Goal: Transaction & Acquisition: Purchase product/service

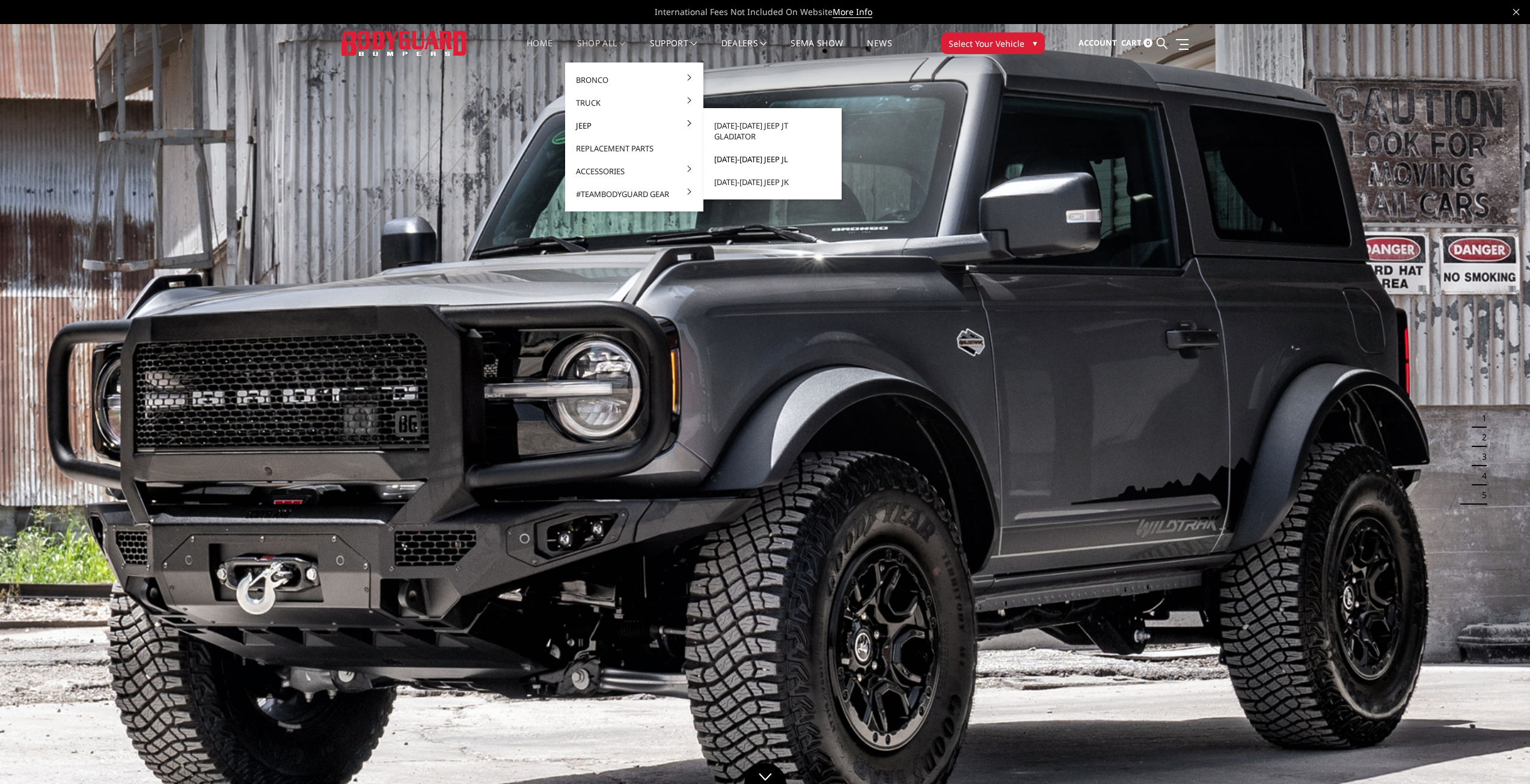
click at [753, 152] on link "[DATE]-[DATE] Jeep JL" at bounding box center [772, 159] width 129 height 23
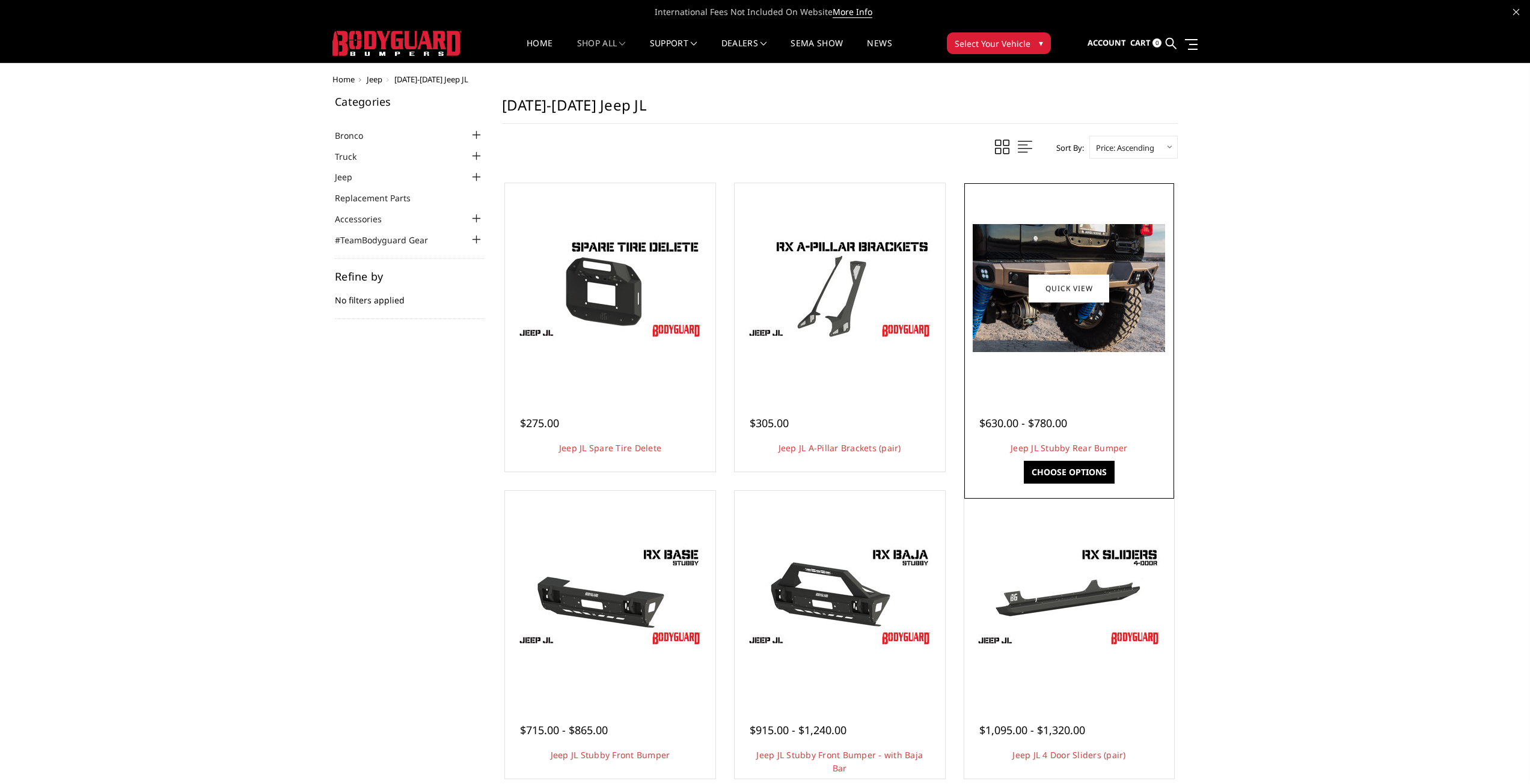
click at [1099, 327] on img at bounding box center [1069, 288] width 192 height 128
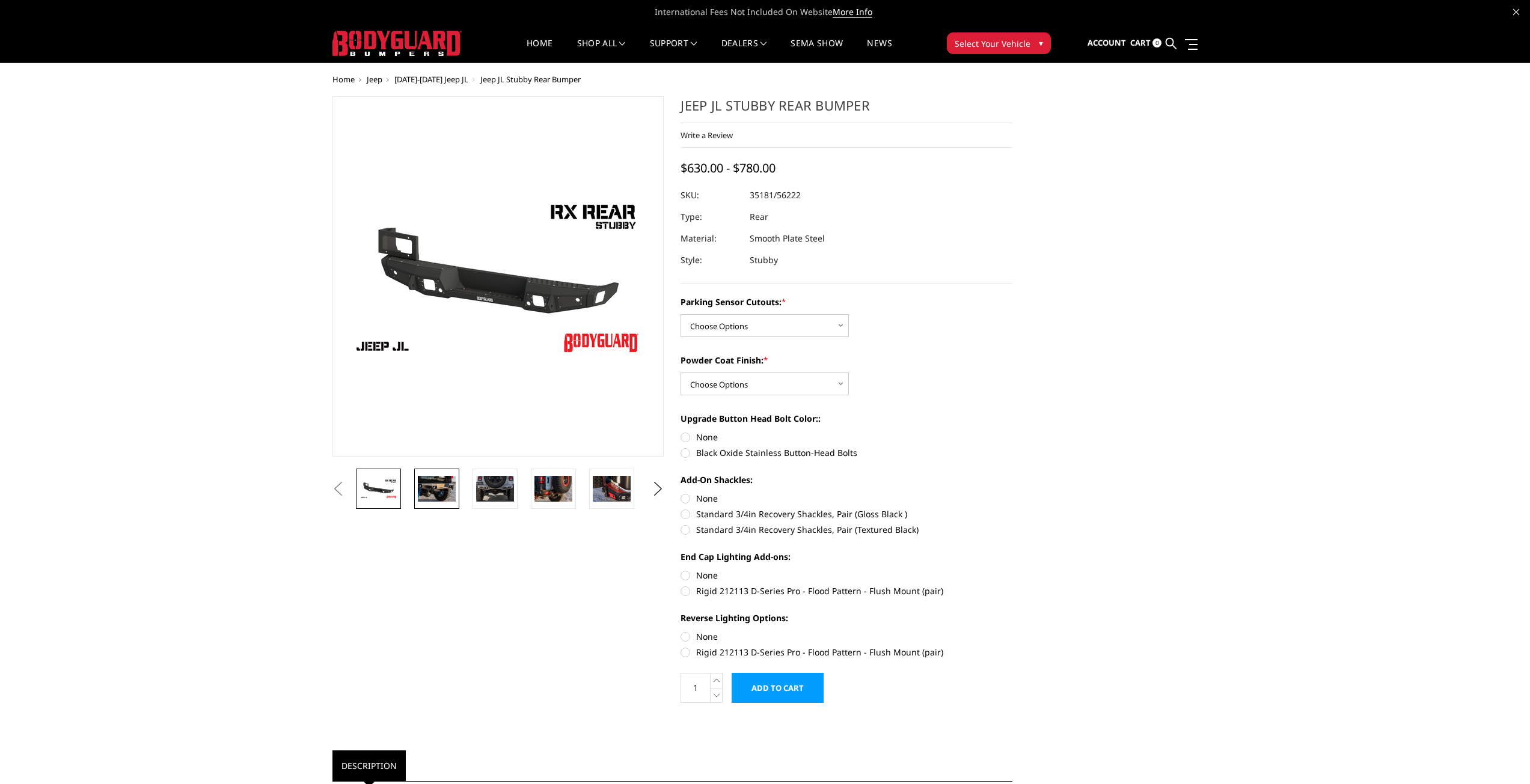
click at [430, 486] on img at bounding box center [437, 488] width 38 height 25
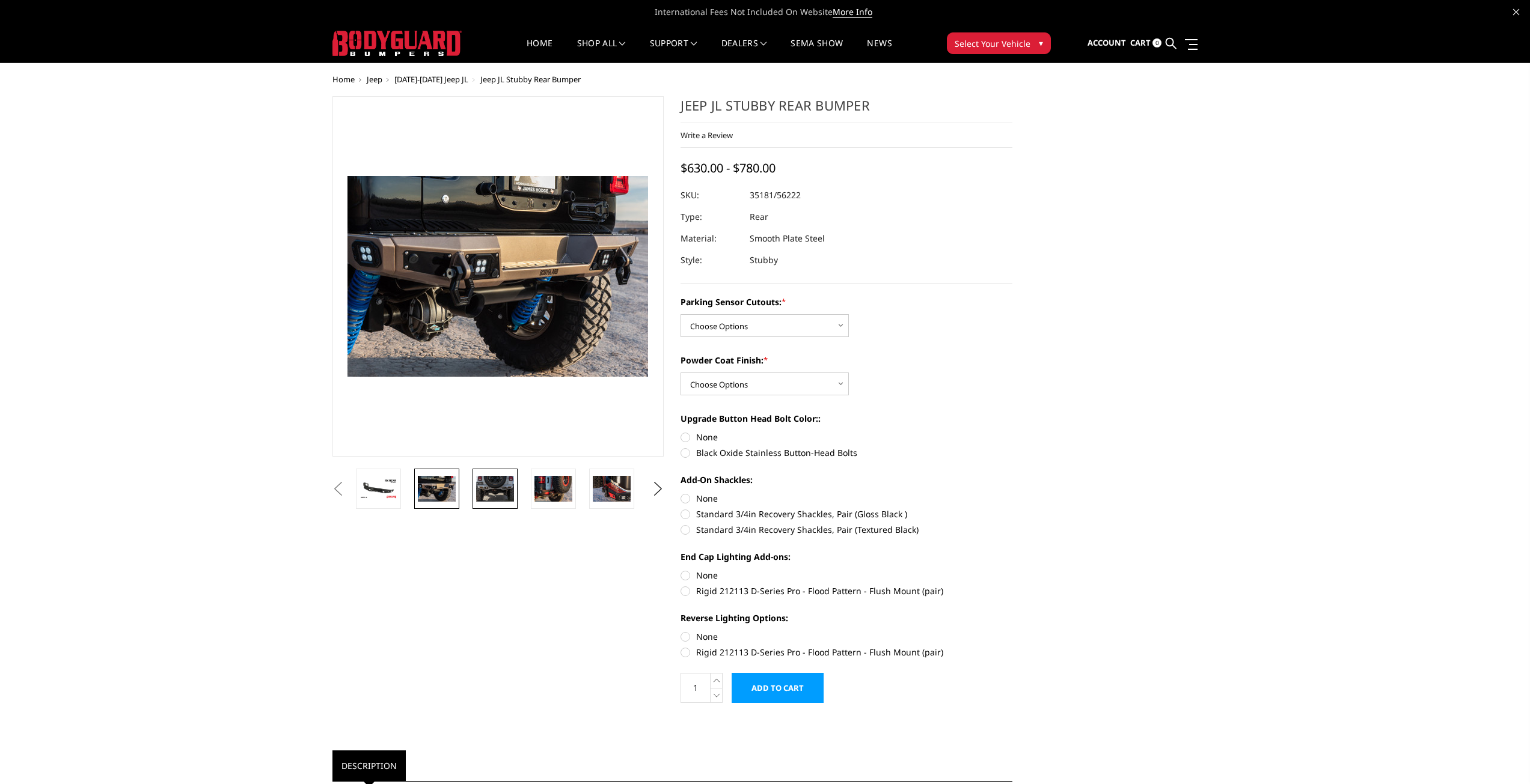
click at [483, 490] on img at bounding box center [495, 489] width 38 height 26
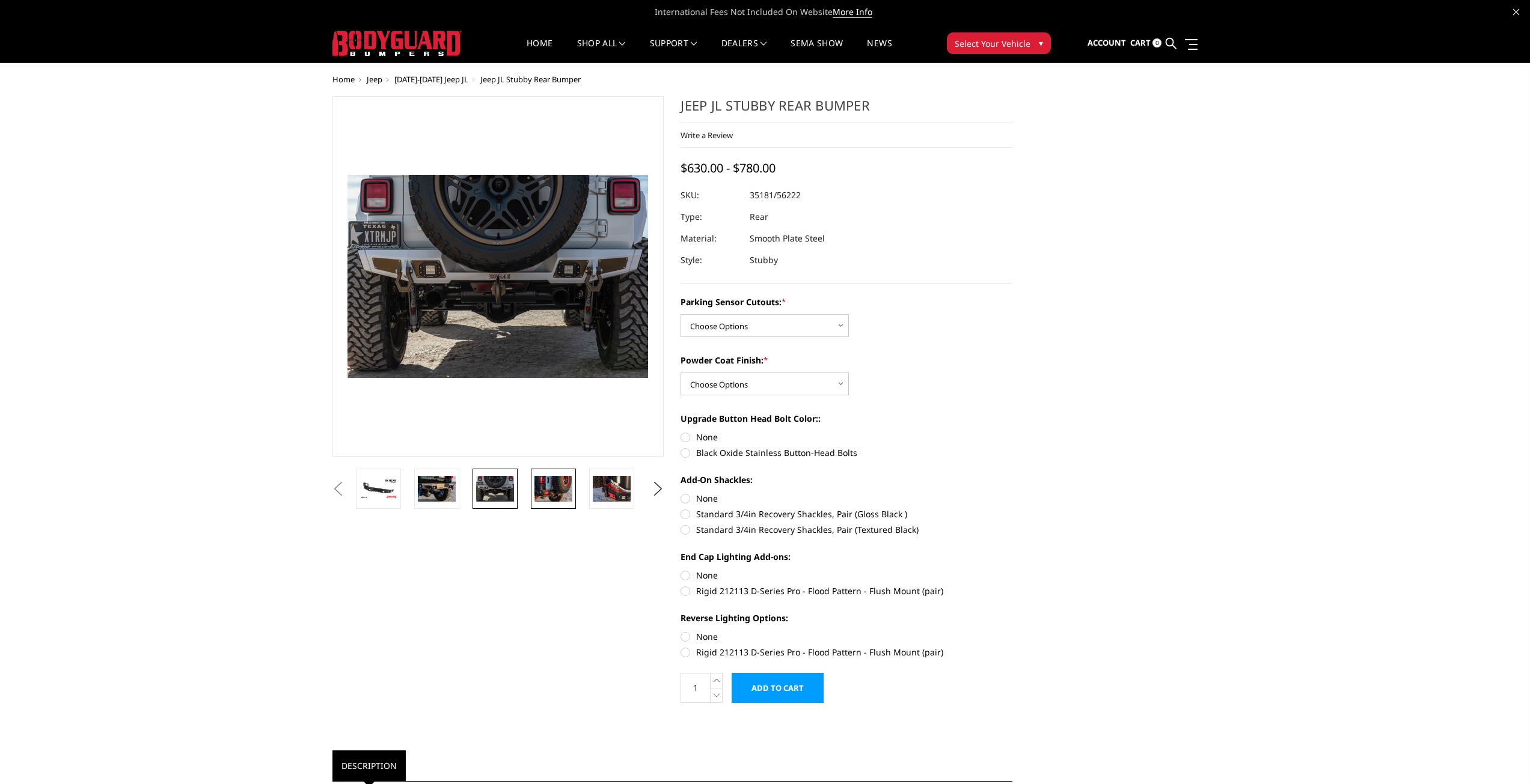
click at [537, 490] on img at bounding box center [553, 488] width 38 height 25
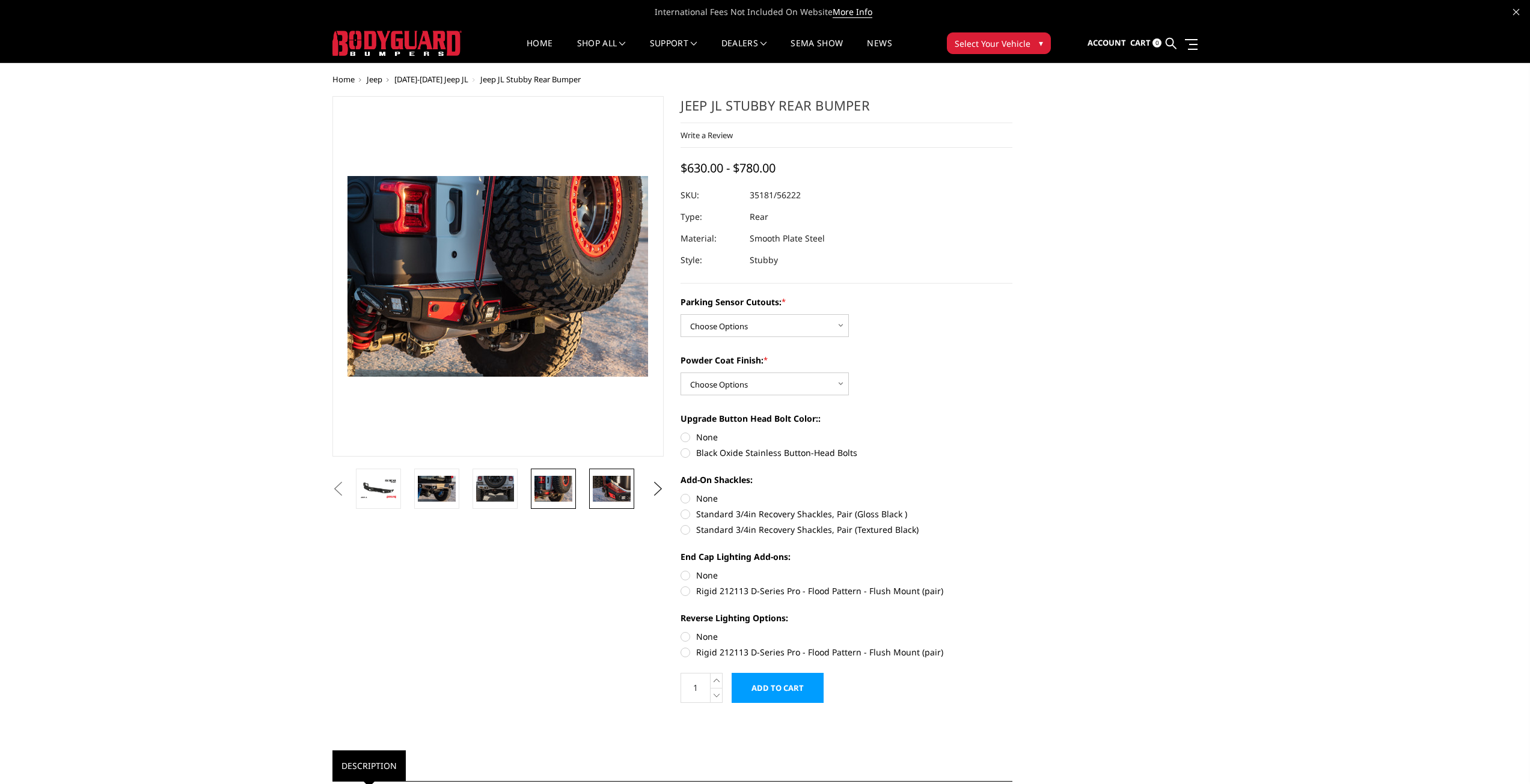
click at [608, 498] on img at bounding box center [612, 488] width 38 height 25
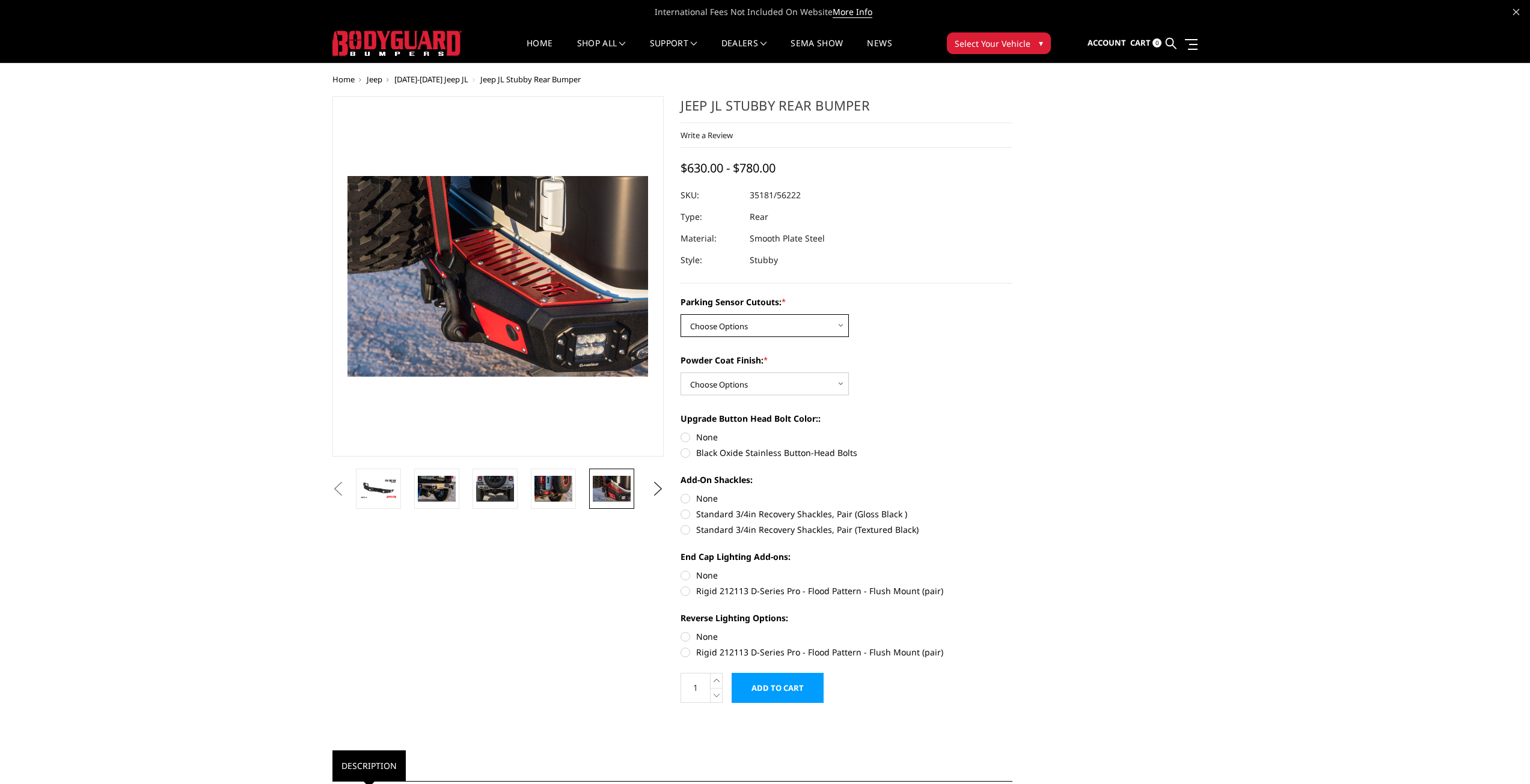
click at [713, 324] on select "Choose Options Yes - WITH Parking Sensor Cutouts No - WITHOUT Parking Sensor Cu…" at bounding box center [765, 326] width 169 height 23
select select "4257"
click at [681, 314] on select "Choose Options Yes - WITH Parking Sensor Cutouts No - WITHOUT Parking Sensor Cu…" at bounding box center [765, 326] width 169 height 23
click at [723, 376] on select "Choose Options Bare Metal Textured Black Powder Coat" at bounding box center [765, 384] width 169 height 23
drag, startPoint x: 1098, startPoint y: 400, endPoint x: 1003, endPoint y: 410, distance: 95.5
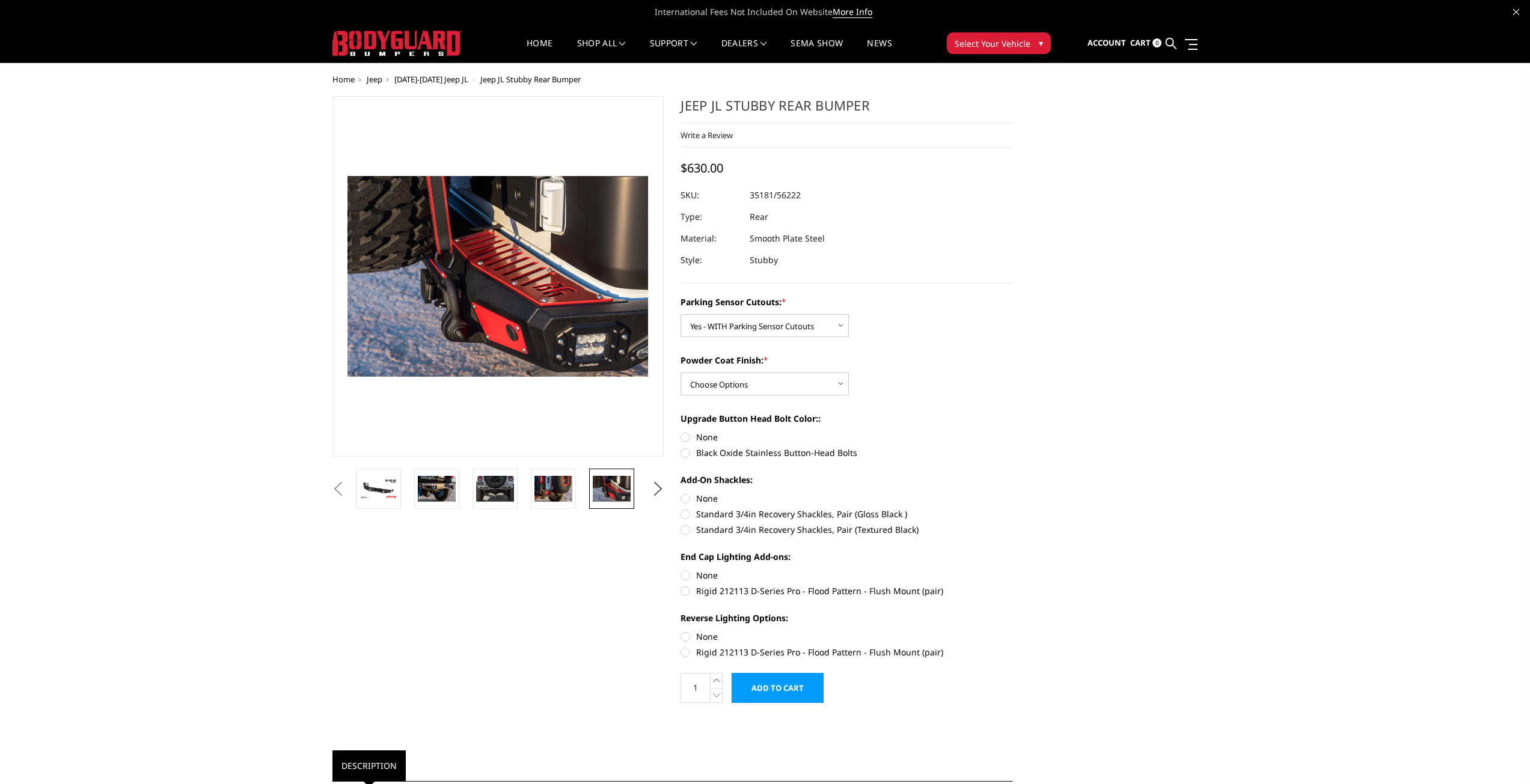
click at [1096, 401] on div "Previous" at bounding box center [765, 682] width 883 height 1171
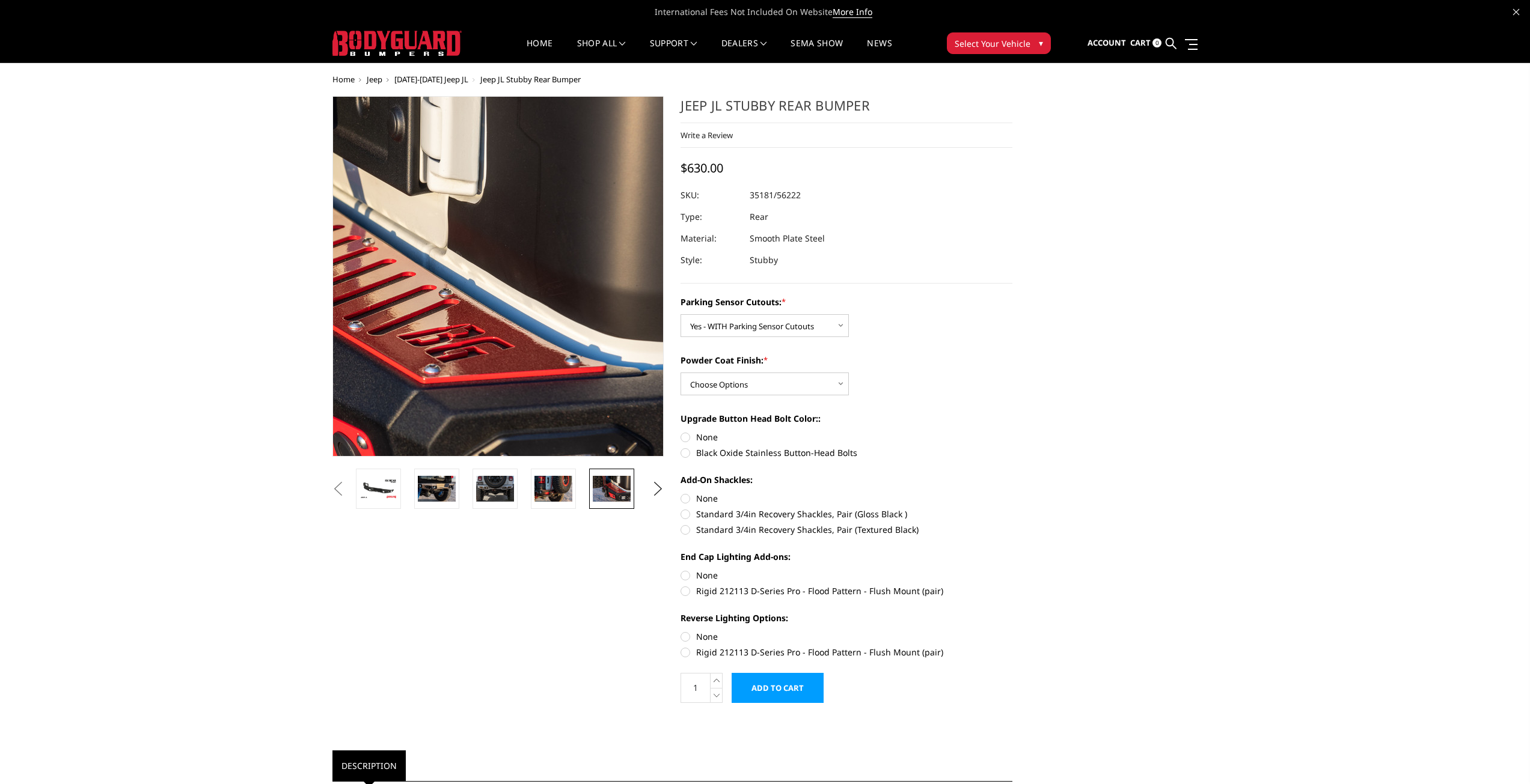
drag, startPoint x: 659, startPoint y: 202, endPoint x: 617, endPoint y: 188, distance: 44.3
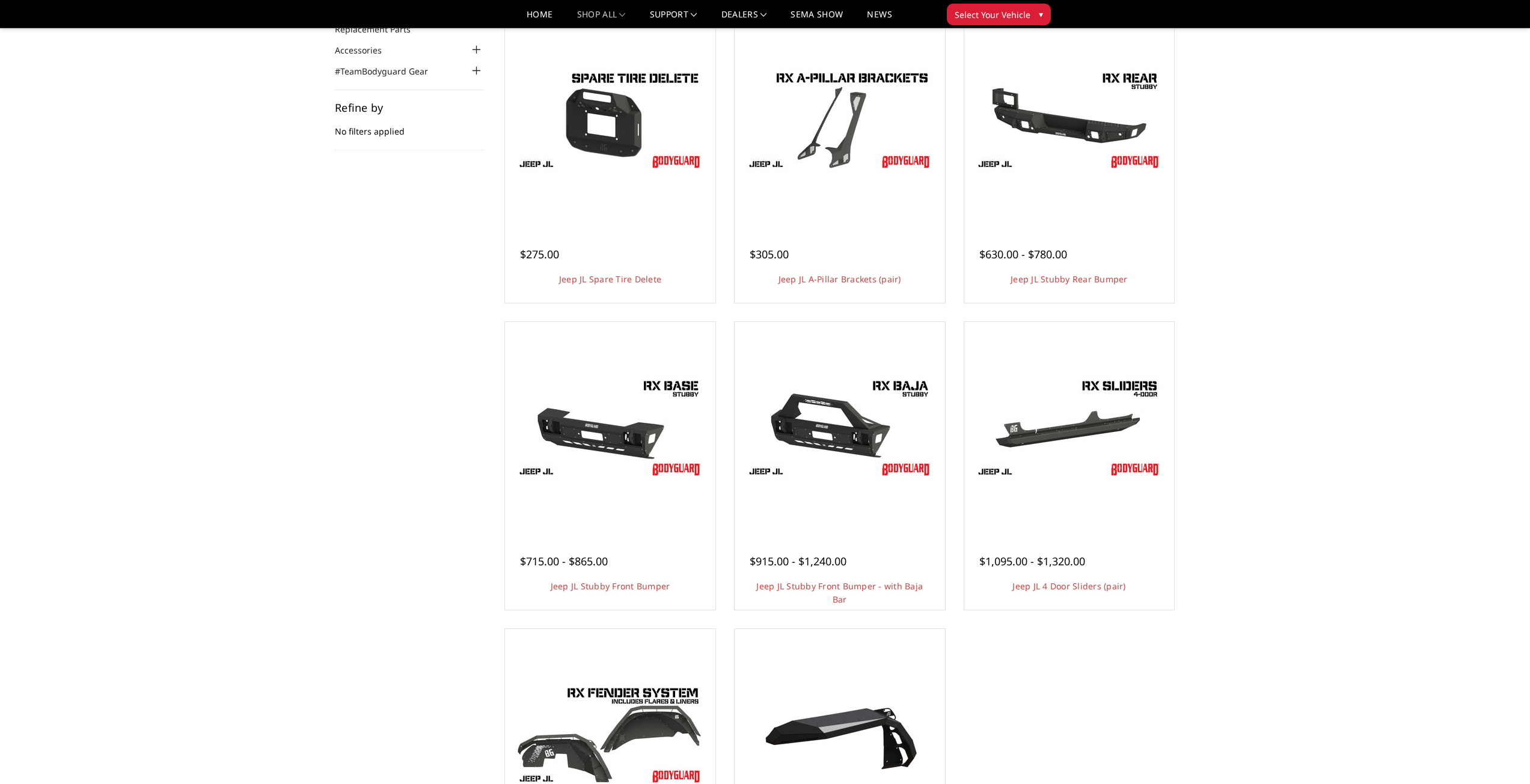
scroll to position [180, 0]
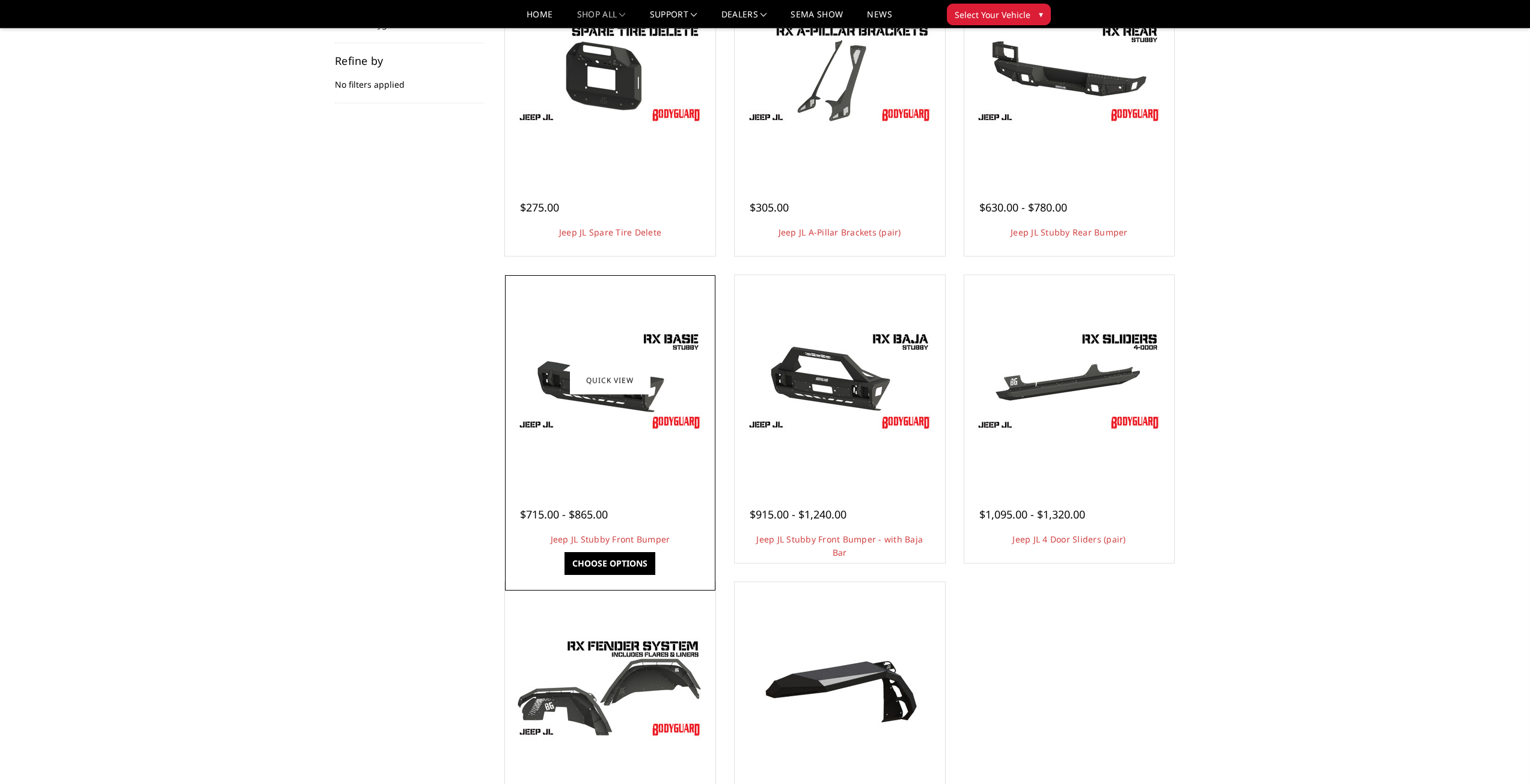
click at [623, 451] on div at bounding box center [610, 381] width 205 height 204
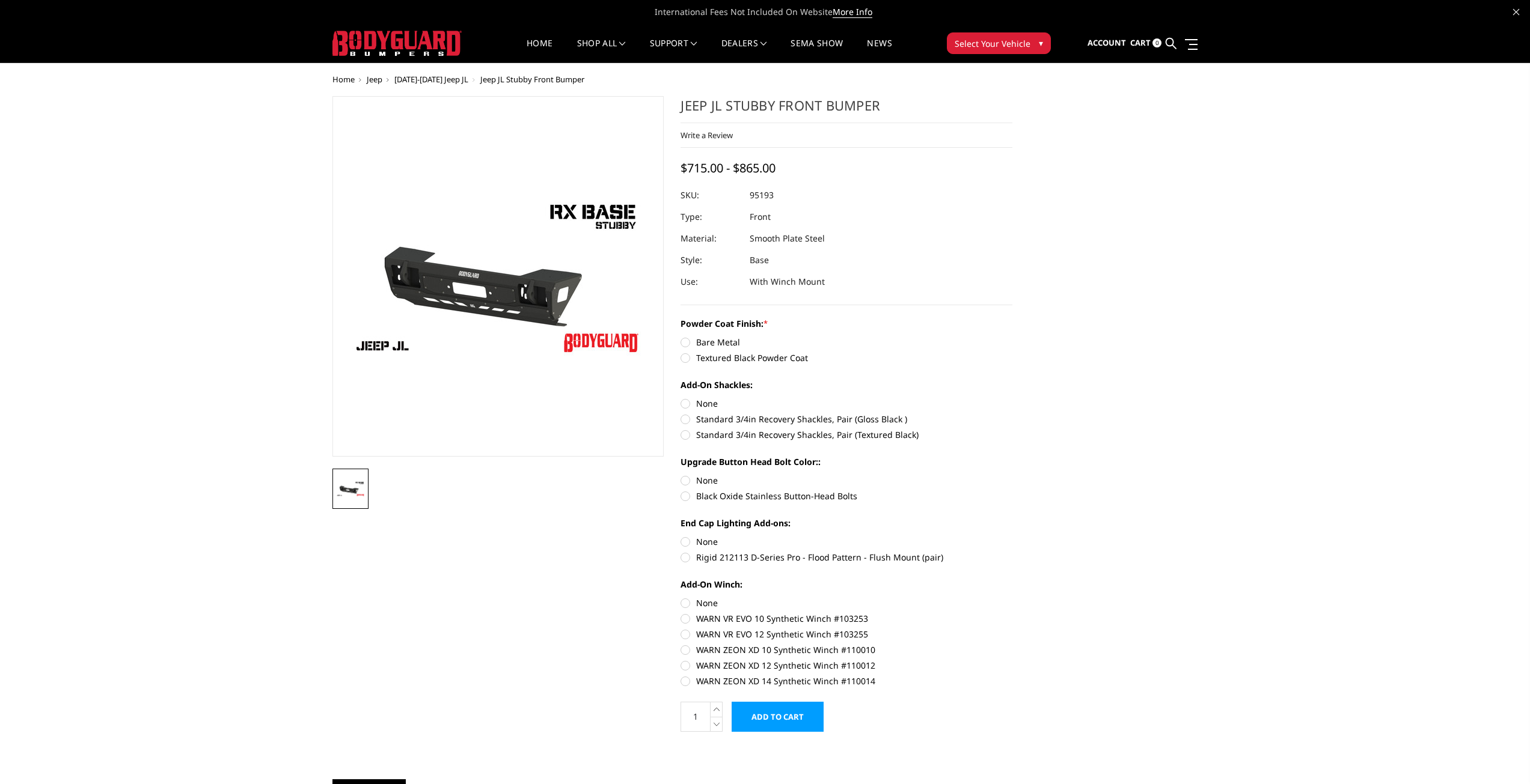
drag, startPoint x: 681, startPoint y: 105, endPoint x: 864, endPoint y: 103, distance: 183.0
click at [863, 103] on section "Jeep JL Stubby Front Bumper Write a Review Write a Review × Jeep JL Stubby Fron…" at bounding box center [846, 420] width 349 height 648
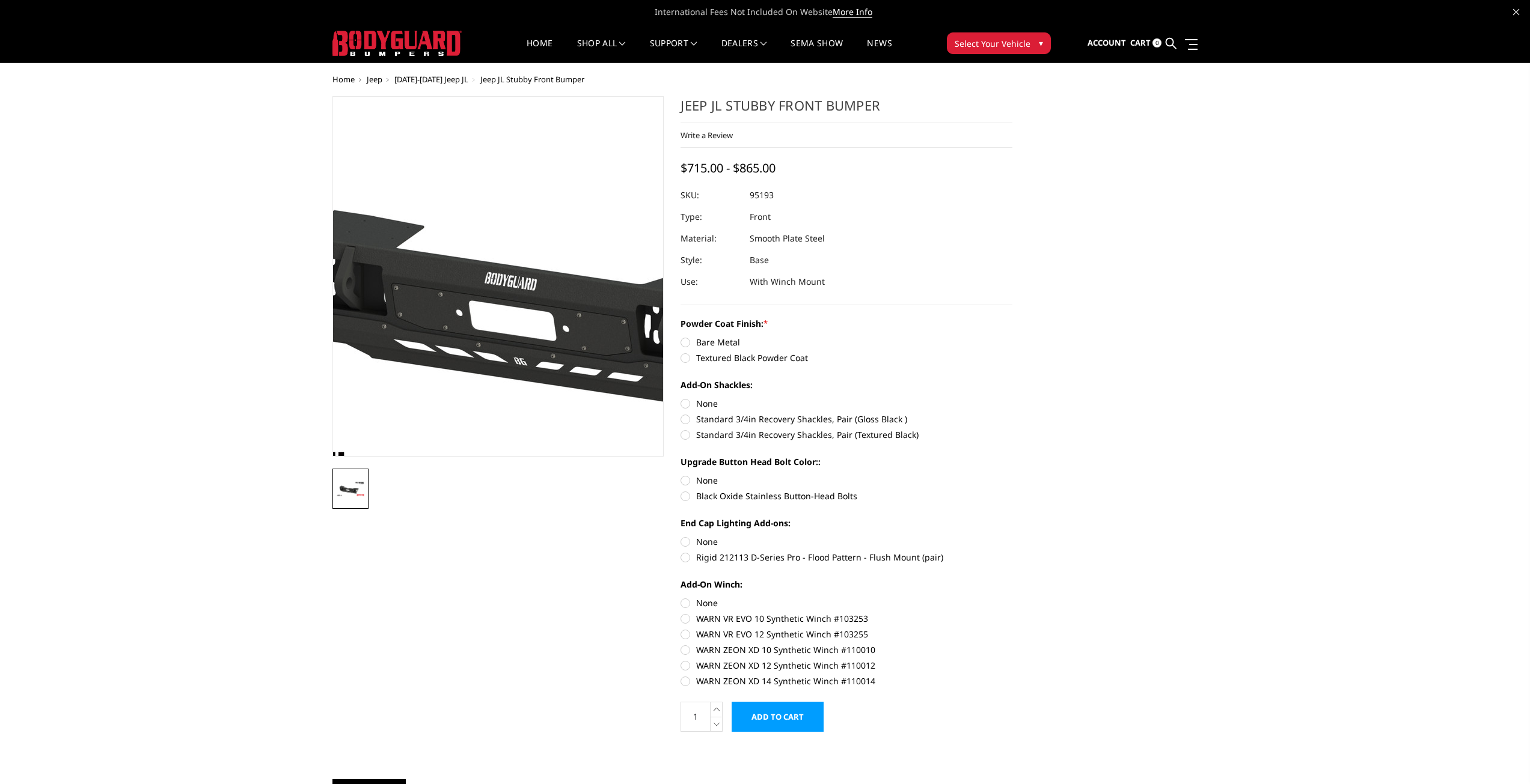
drag, startPoint x: 418, startPoint y: 225, endPoint x: 412, endPoint y: 218, distance: 9.2
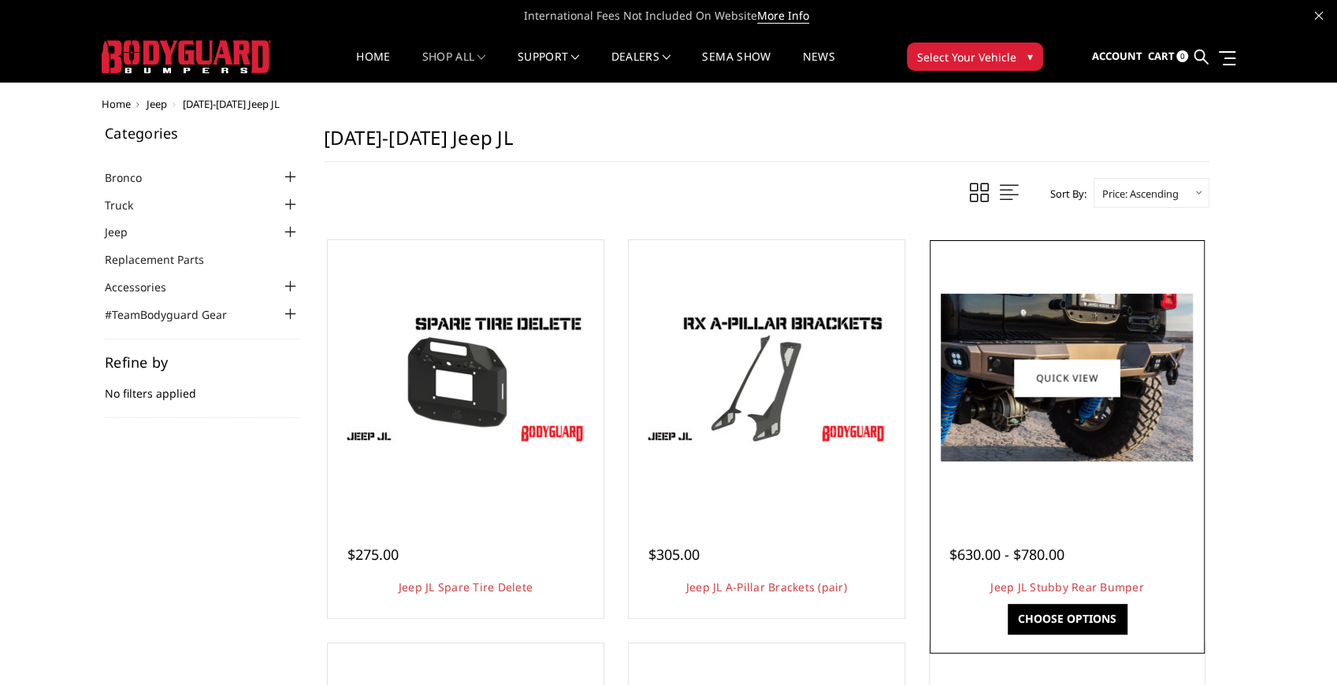
click at [1152, 446] on img at bounding box center [1067, 378] width 252 height 168
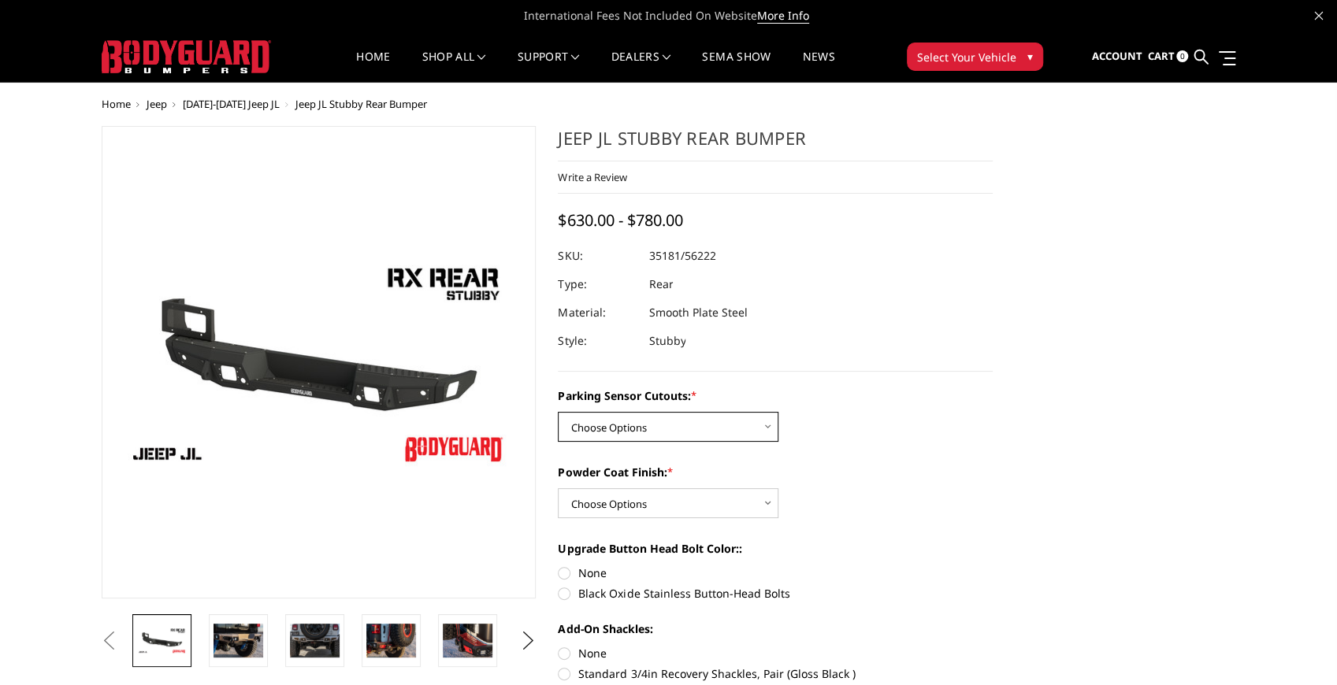
click at [656, 429] on select "Choose Options Yes - WITH Parking Sensor Cutouts No - WITHOUT Parking Sensor Cu…" at bounding box center [668, 427] width 221 height 30
select select "4257"
click at [558, 412] on select "Choose Options Yes - WITH Parking Sensor Cutouts No - WITHOUT Parking Sensor Cu…" at bounding box center [668, 427] width 221 height 30
click at [643, 503] on select "Choose Options Bare Metal Textured Black Powder Coat" at bounding box center [668, 503] width 221 height 30
select select "4260"
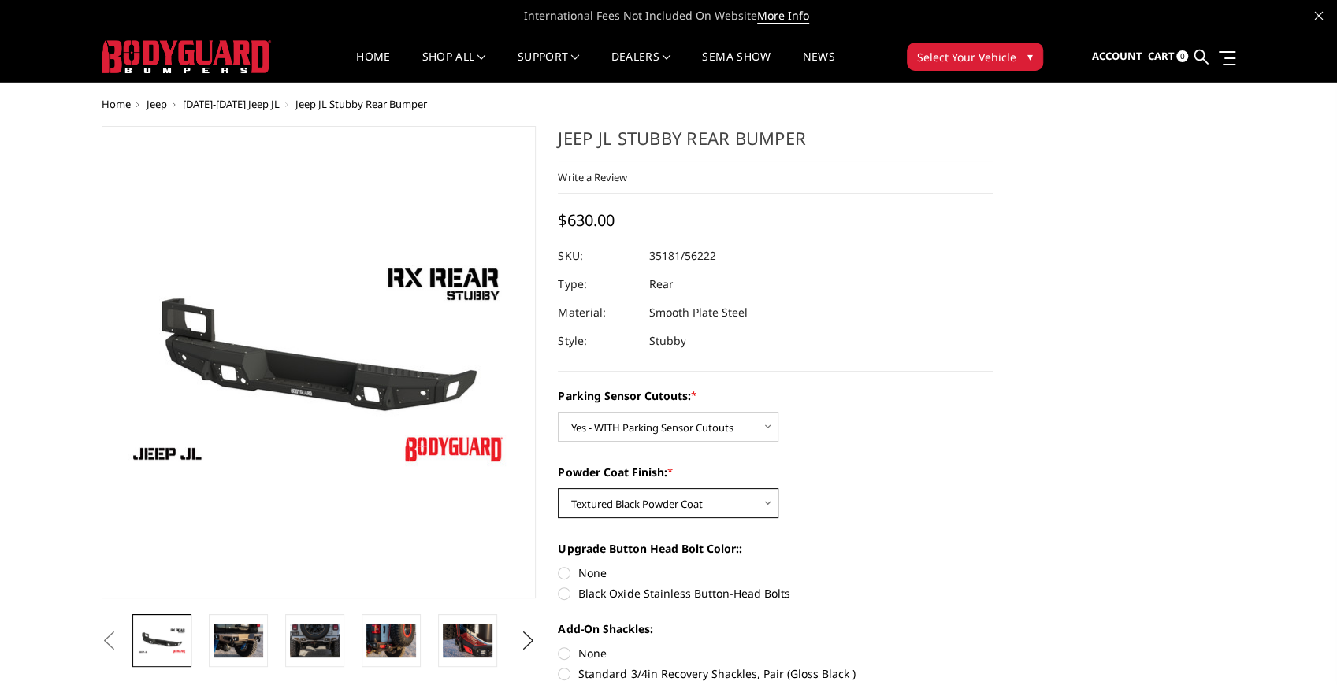
click at [558, 488] on select "Choose Options Bare Metal Textured Black Powder Coat" at bounding box center [668, 503] width 221 height 30
click at [623, 591] on label "Black Oxide Stainless Button-Head Bolts" at bounding box center [775, 593] width 435 height 17
click at [993, 566] on input "Black Oxide Stainless Button-Head Bolts" at bounding box center [993, 565] width 1 height 1
radio input "true"
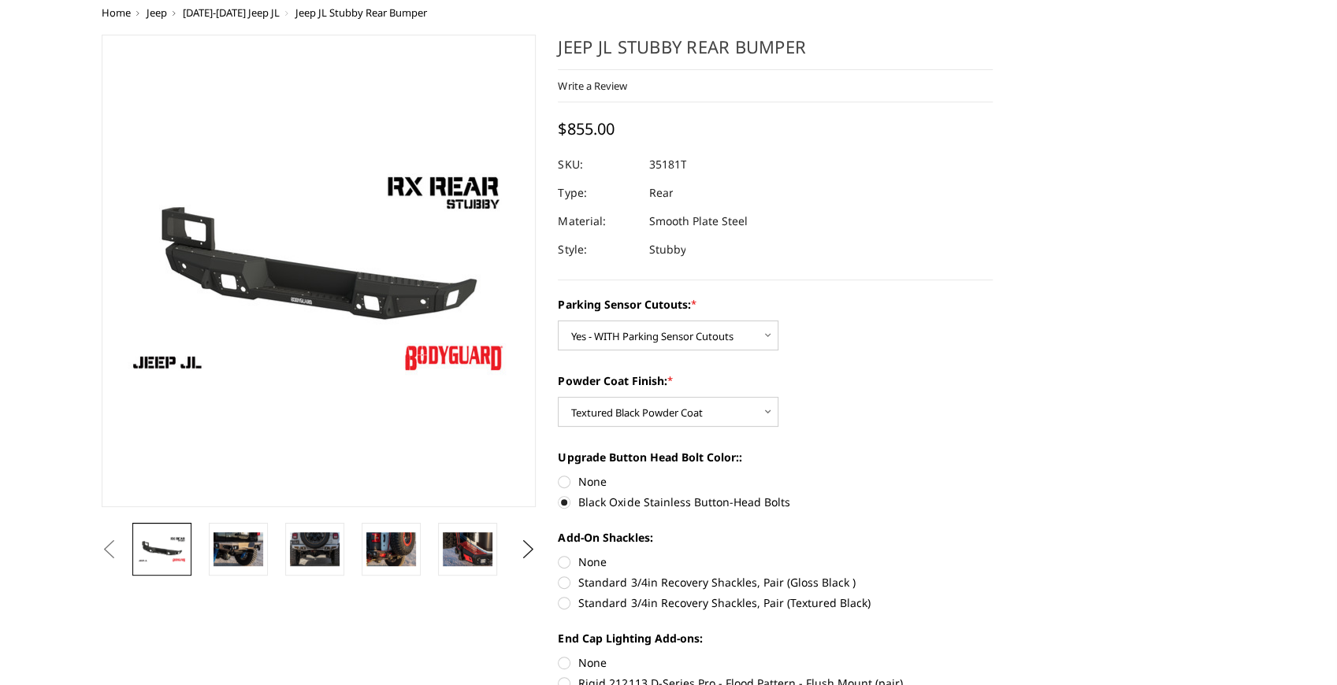
scroll to position [105, 0]
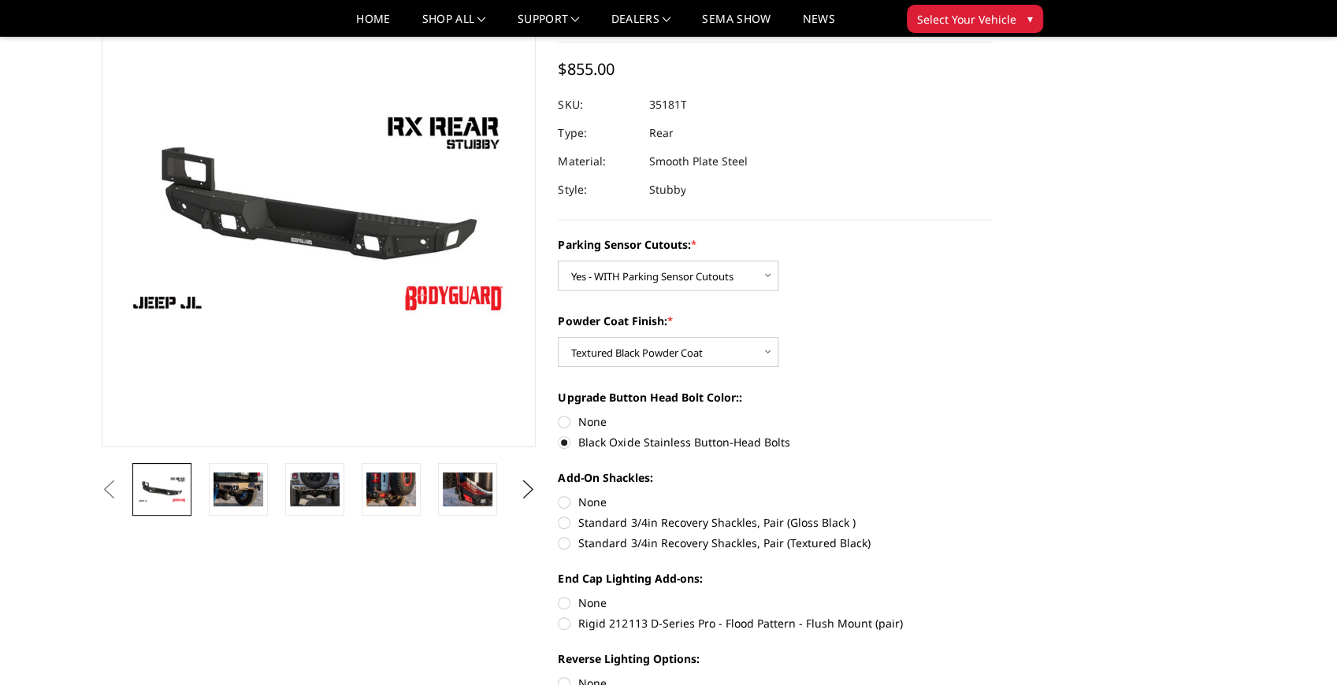
click at [610, 541] on label "Standard 3/4in Recovery Shackles, Pair (Textured Black)" at bounding box center [775, 543] width 435 height 17
click at [993, 515] on input "Standard 3/4in Recovery Shackles, Pair (Textured Black)" at bounding box center [993, 514] width 1 height 1
radio input "true"
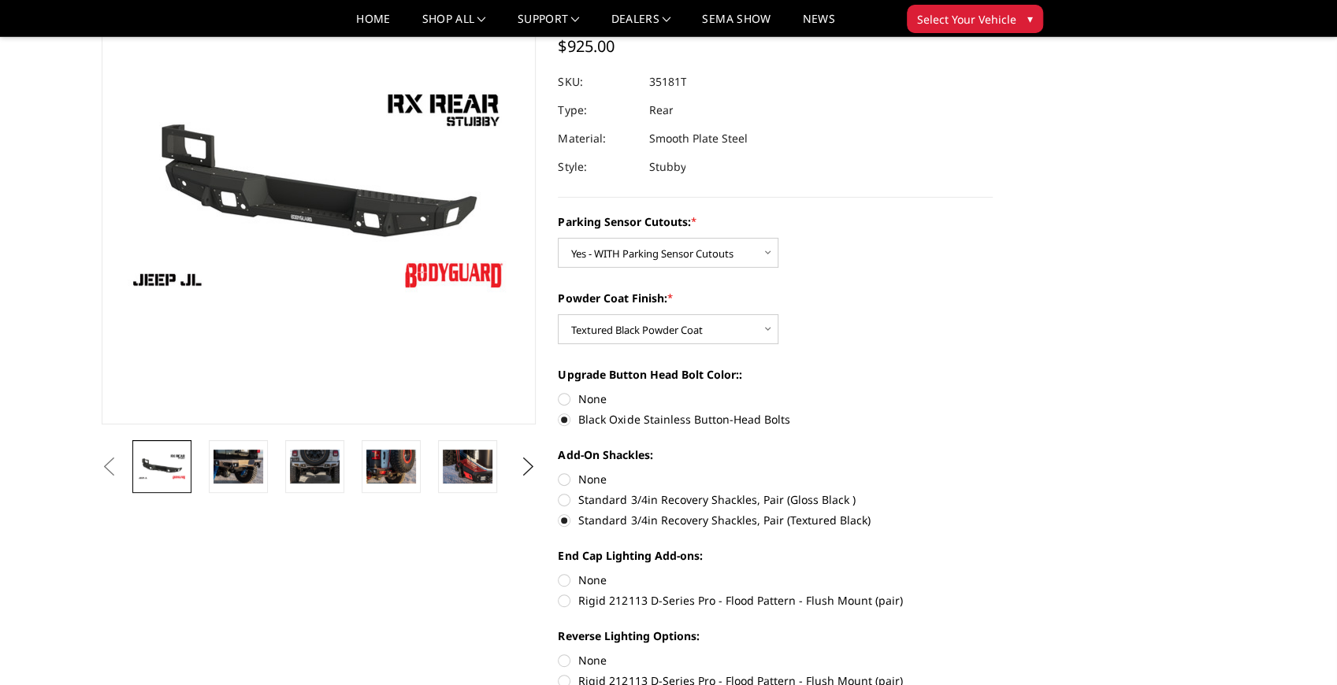
scroll to position [158, 0]
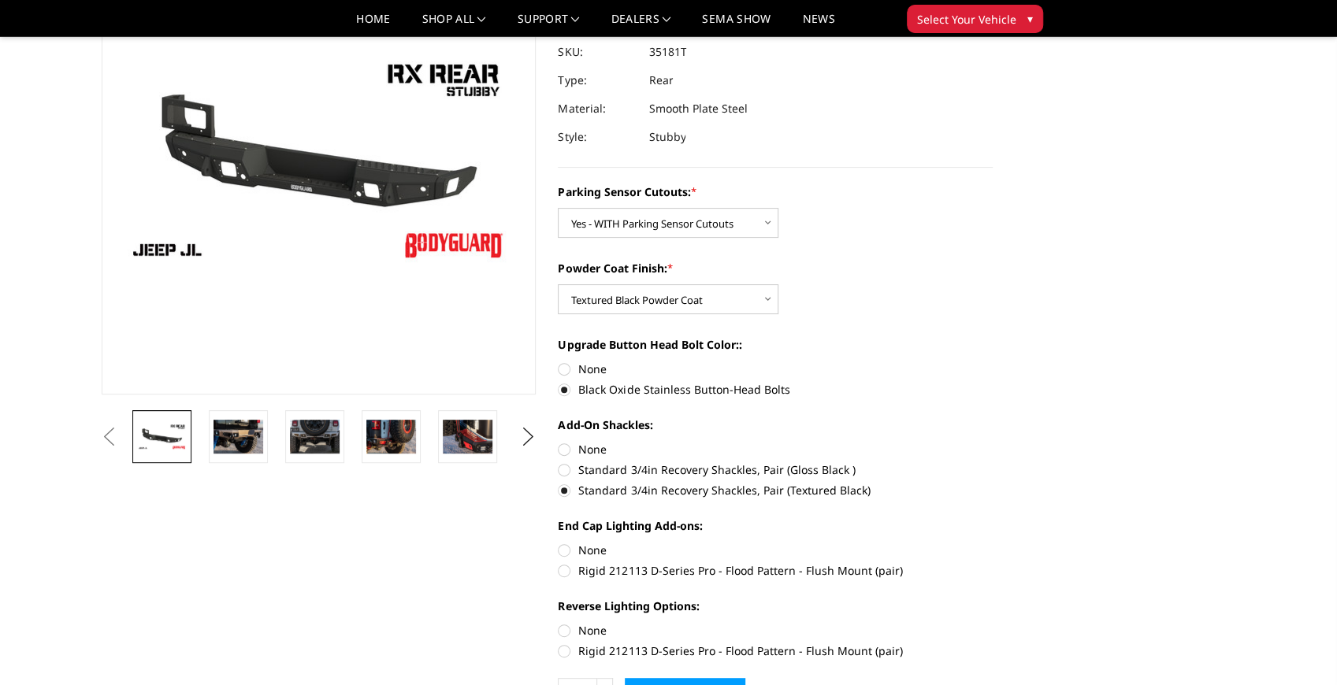
click at [599, 544] on label "None" at bounding box center [775, 550] width 435 height 17
click at [559, 543] on input "None" at bounding box center [558, 542] width 1 height 1
radio input "true"
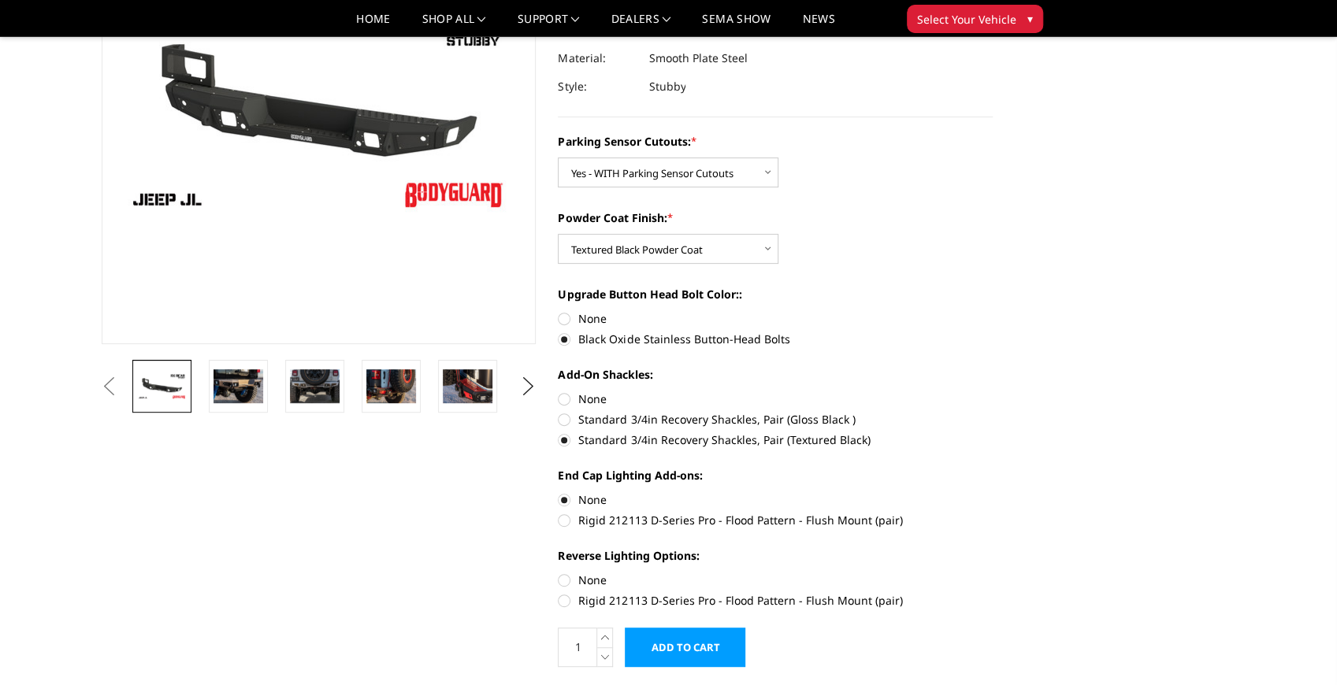
scroll to position [210, 0]
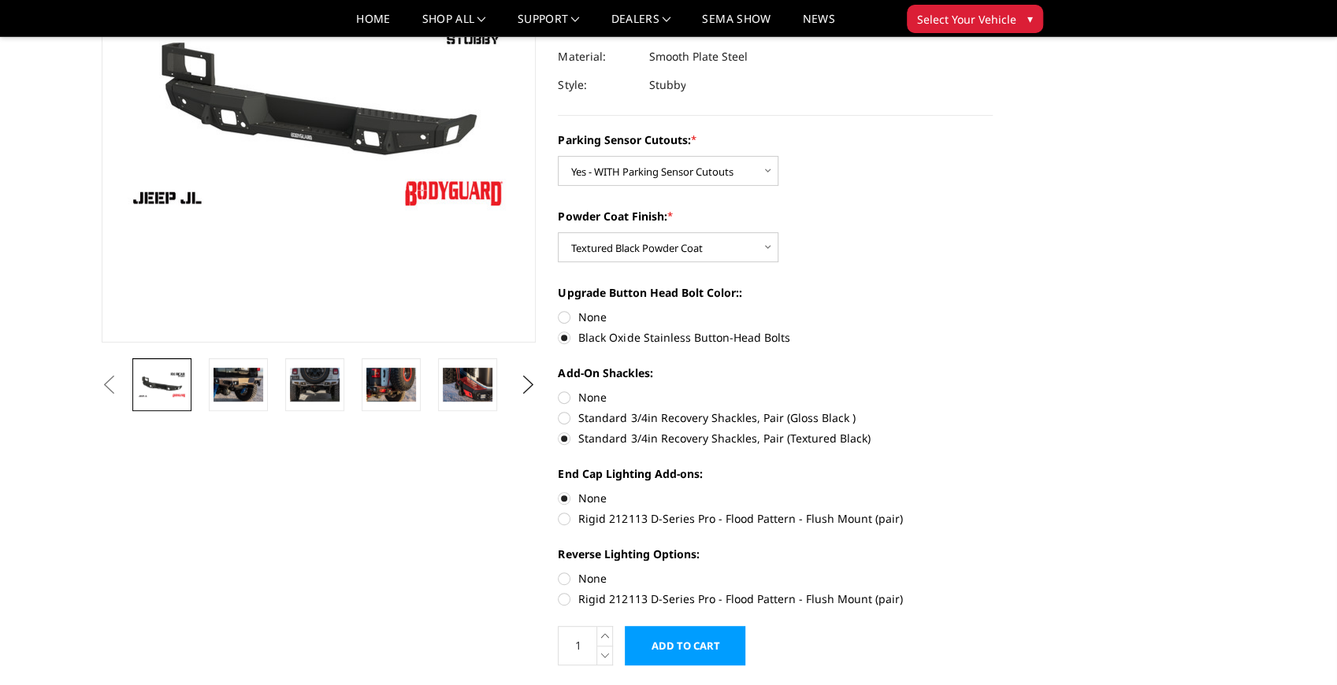
click at [597, 574] on label "None" at bounding box center [775, 578] width 435 height 17
click at [559, 571] on input "None" at bounding box center [558, 570] width 1 height 1
radio input "true"
click at [521, 373] on button "Next" at bounding box center [528, 385] width 24 height 24
click at [156, 402] on link at bounding box center [161, 384] width 59 height 53
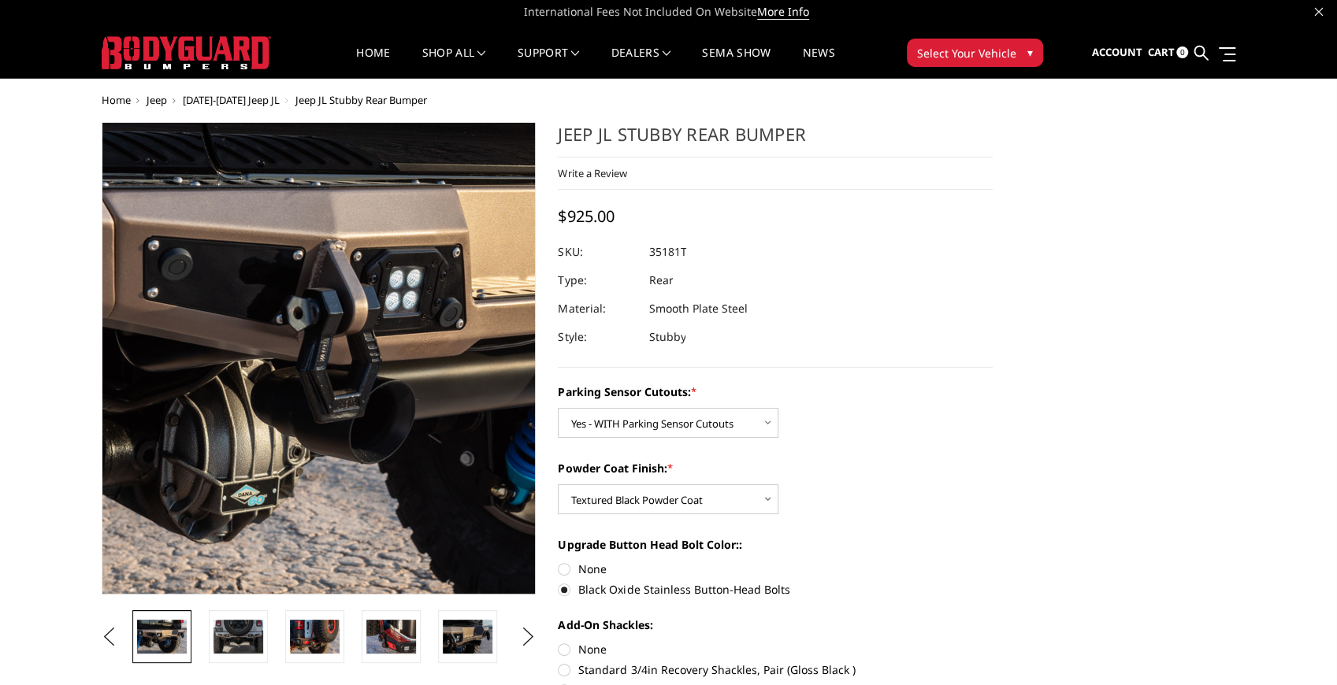
scroll to position [0, 0]
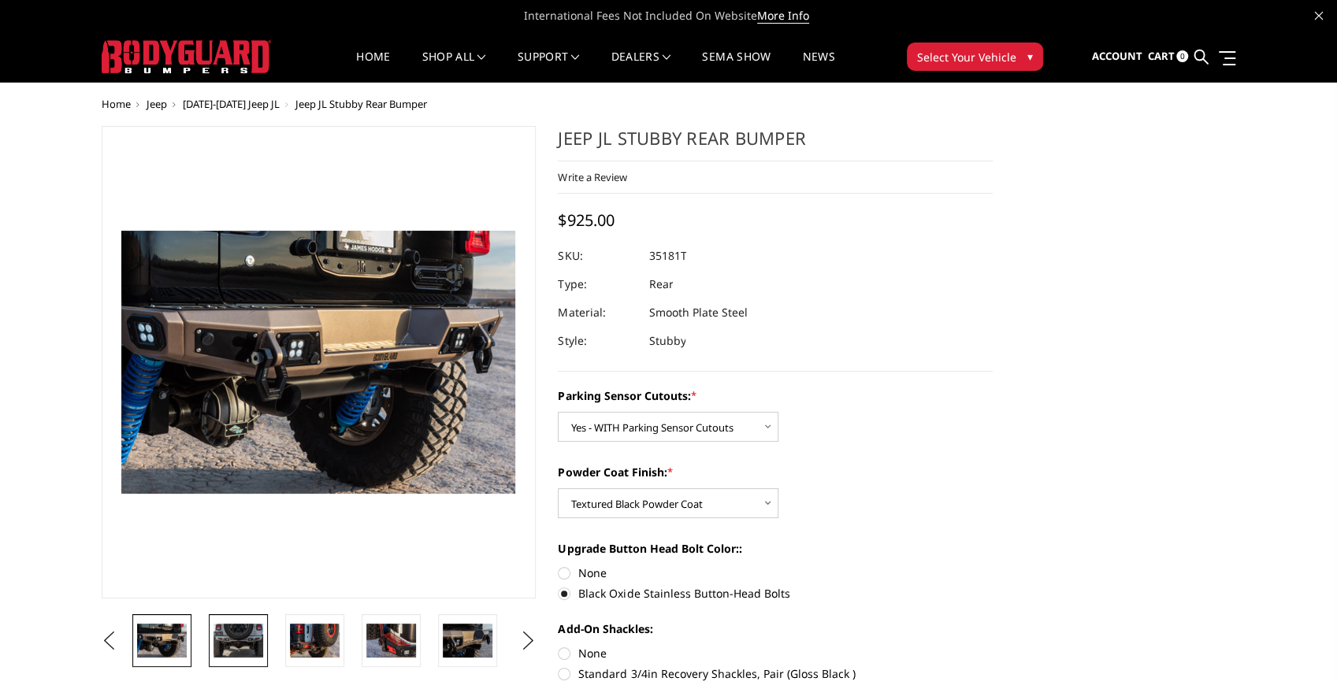
click at [235, 636] on img at bounding box center [239, 641] width 50 height 34
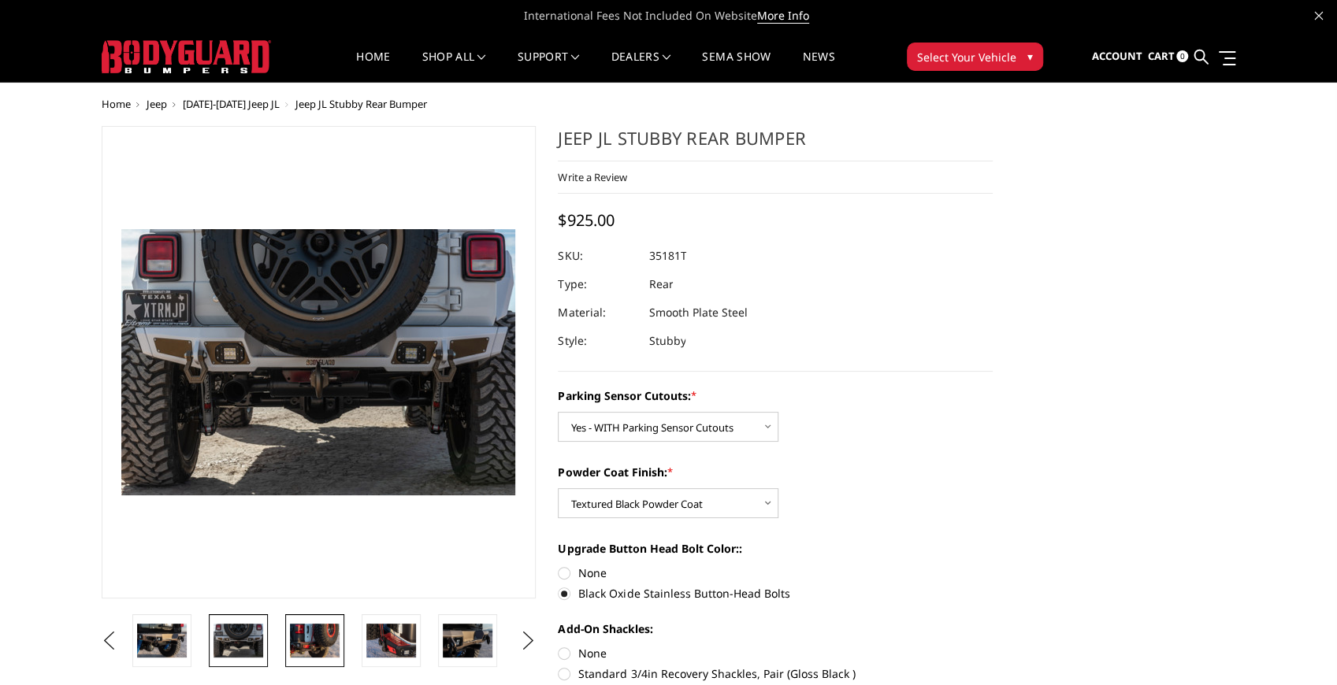
click at [307, 632] on img at bounding box center [315, 640] width 50 height 33
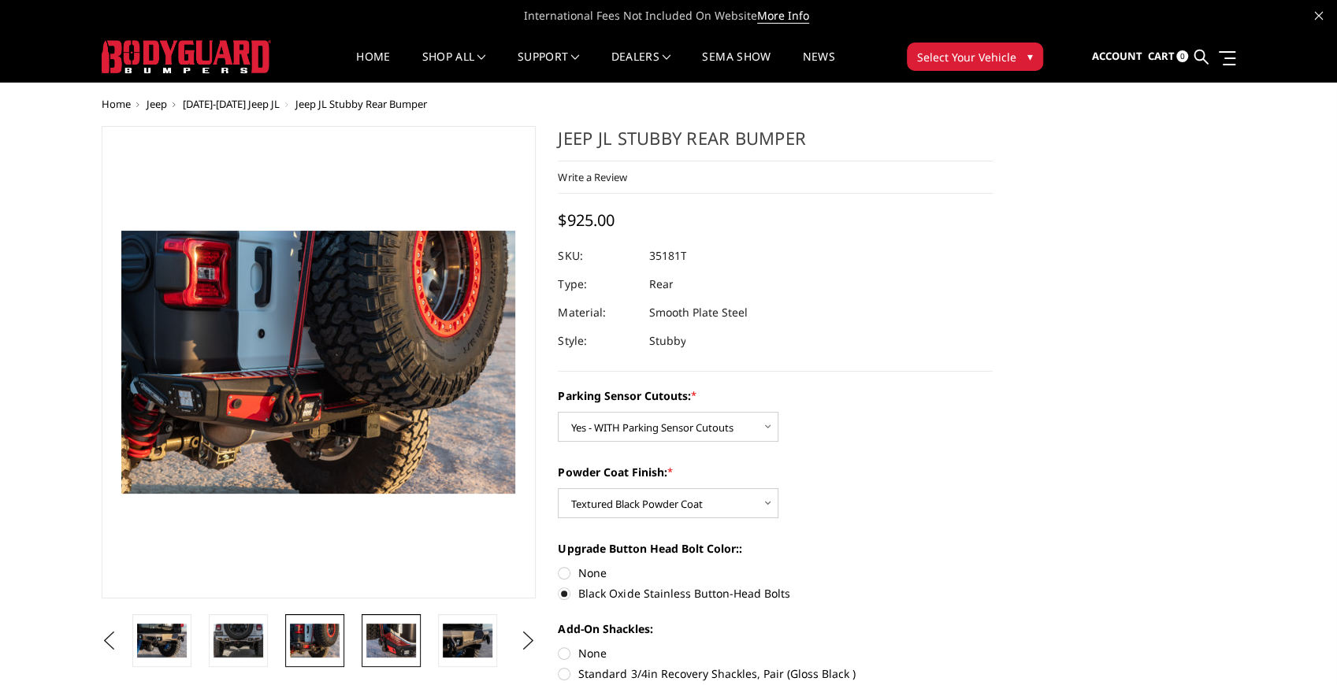
click at [400, 632] on img at bounding box center [391, 640] width 50 height 33
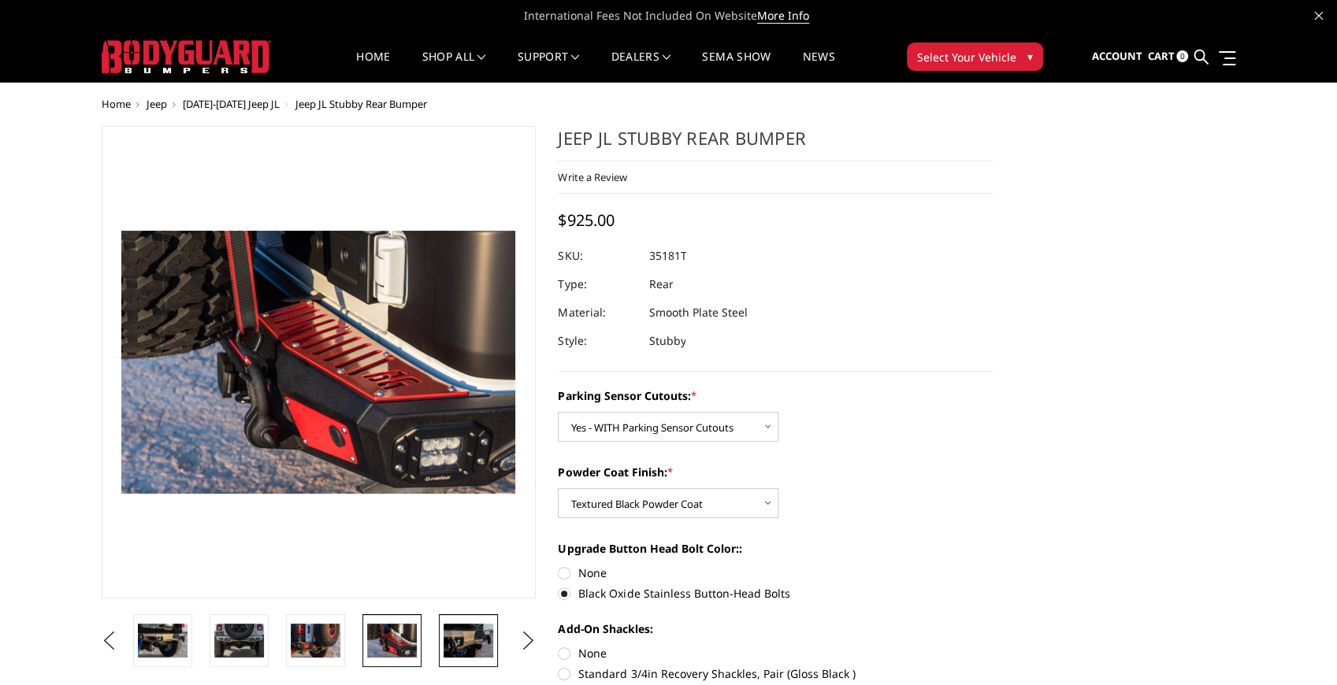
click at [462, 637] on img at bounding box center [469, 640] width 50 height 33
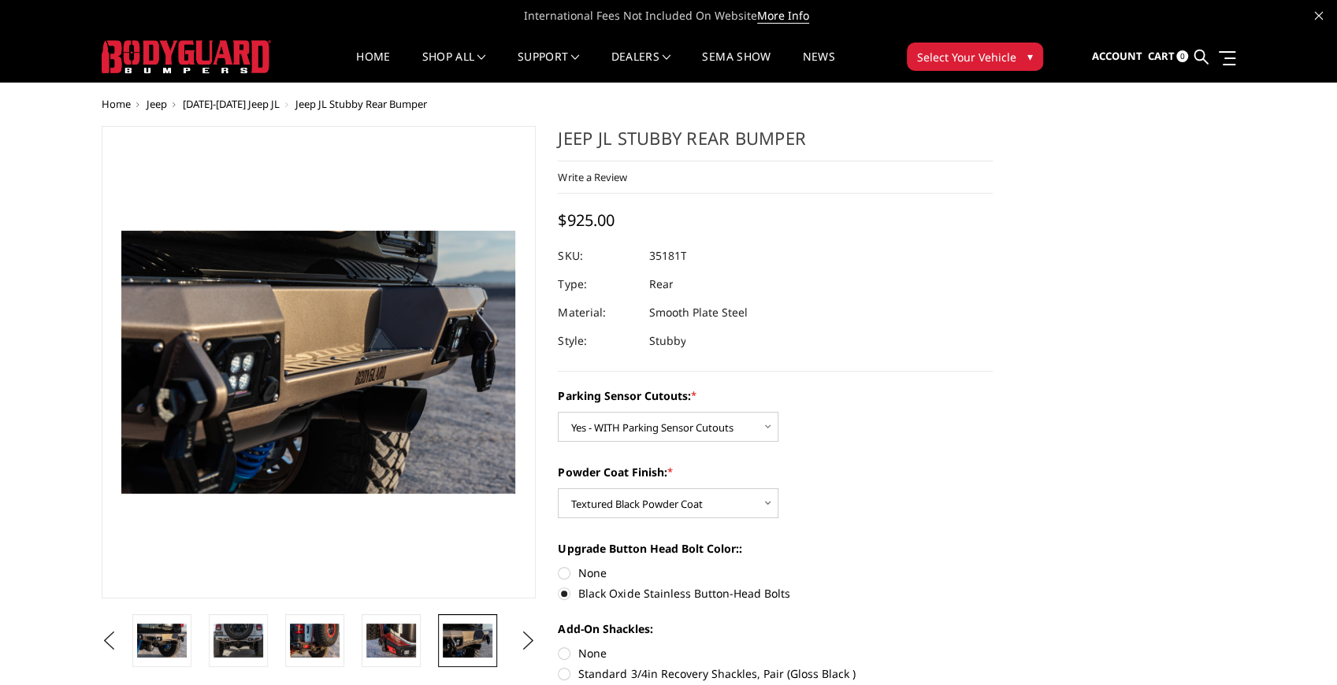
click at [462, 637] on img at bounding box center [468, 640] width 50 height 33
click at [522, 640] on button "Next" at bounding box center [528, 641] width 24 height 24
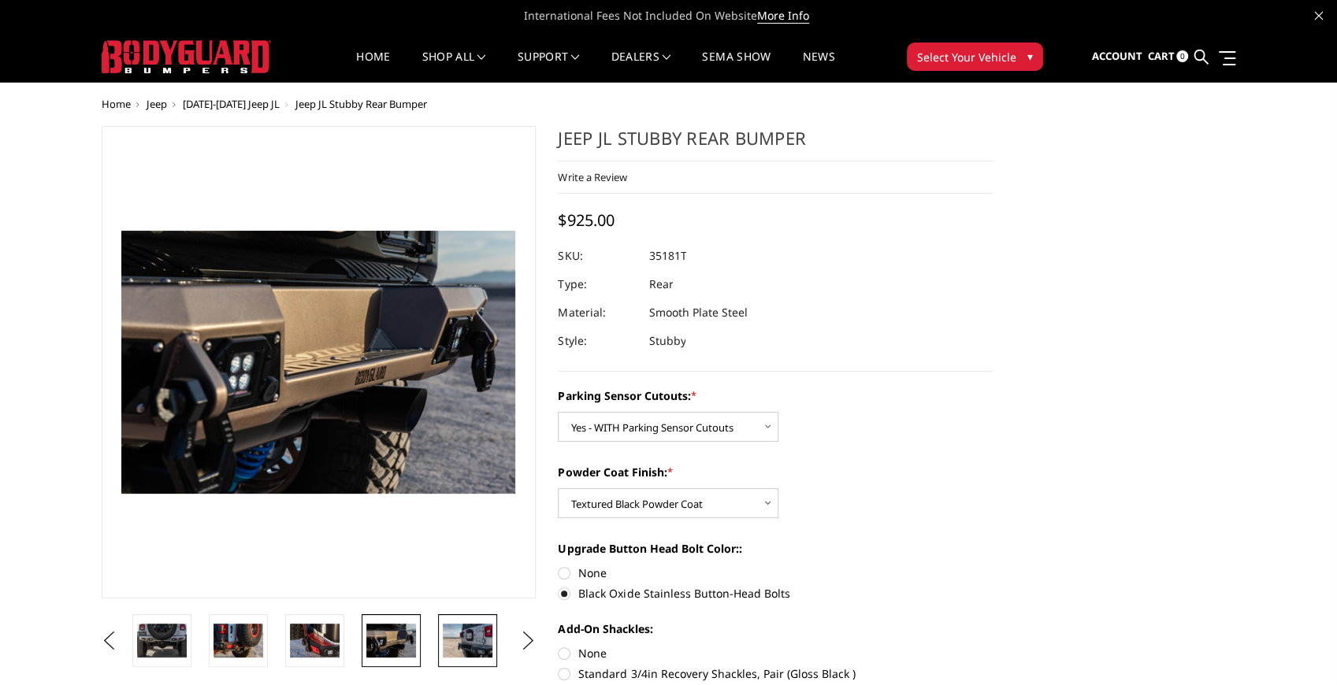
click at [485, 640] on img at bounding box center [468, 640] width 50 height 33
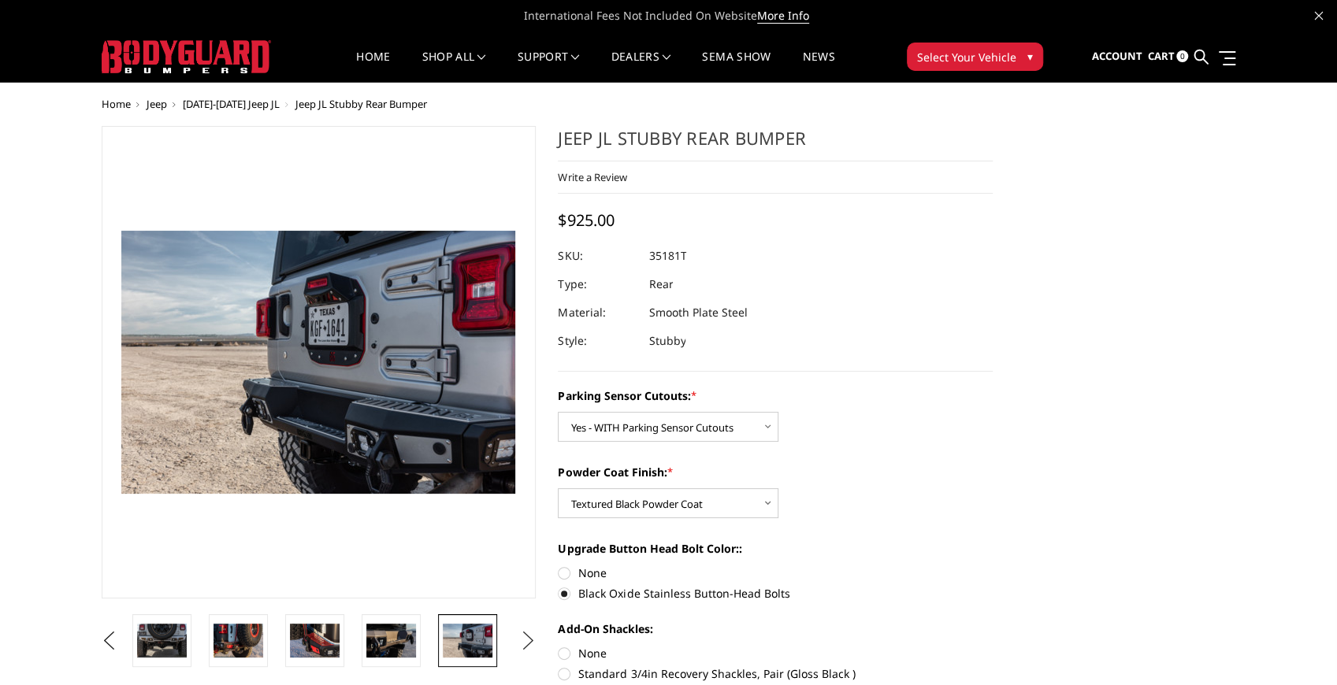
click at [516, 640] on button "Next" at bounding box center [528, 641] width 24 height 24
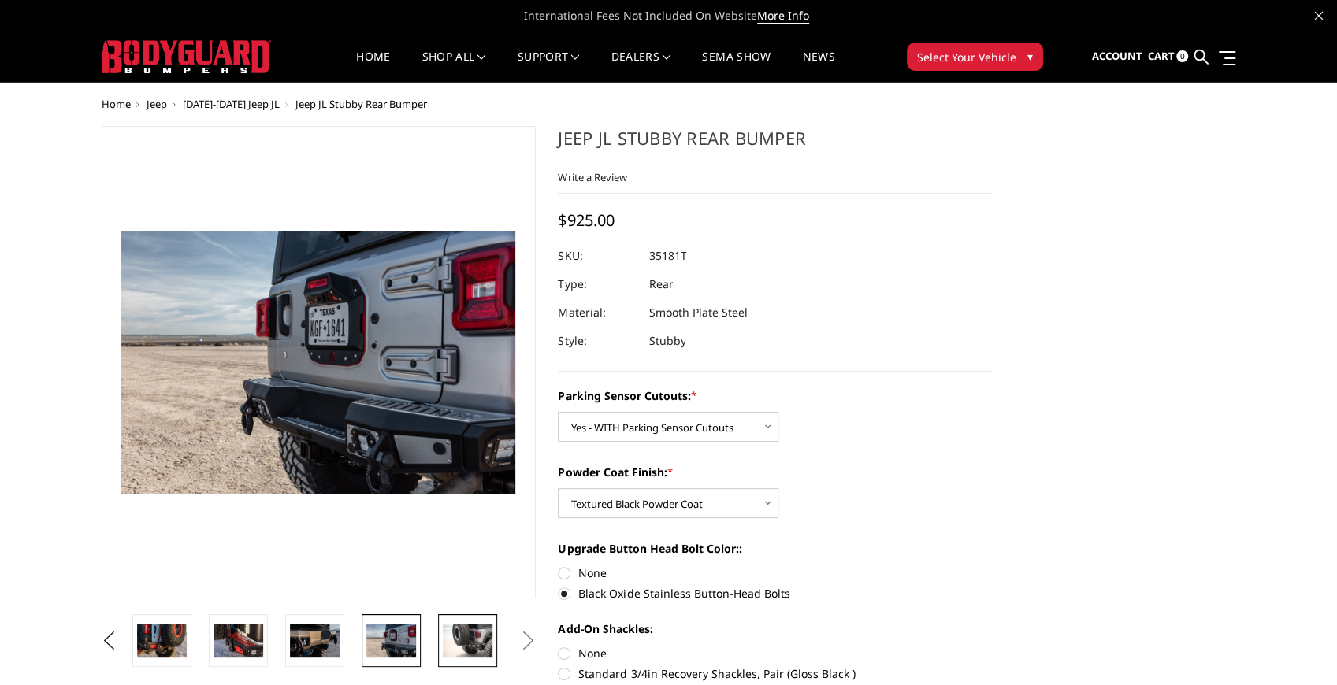
click at [468, 640] on img at bounding box center [468, 640] width 50 height 33
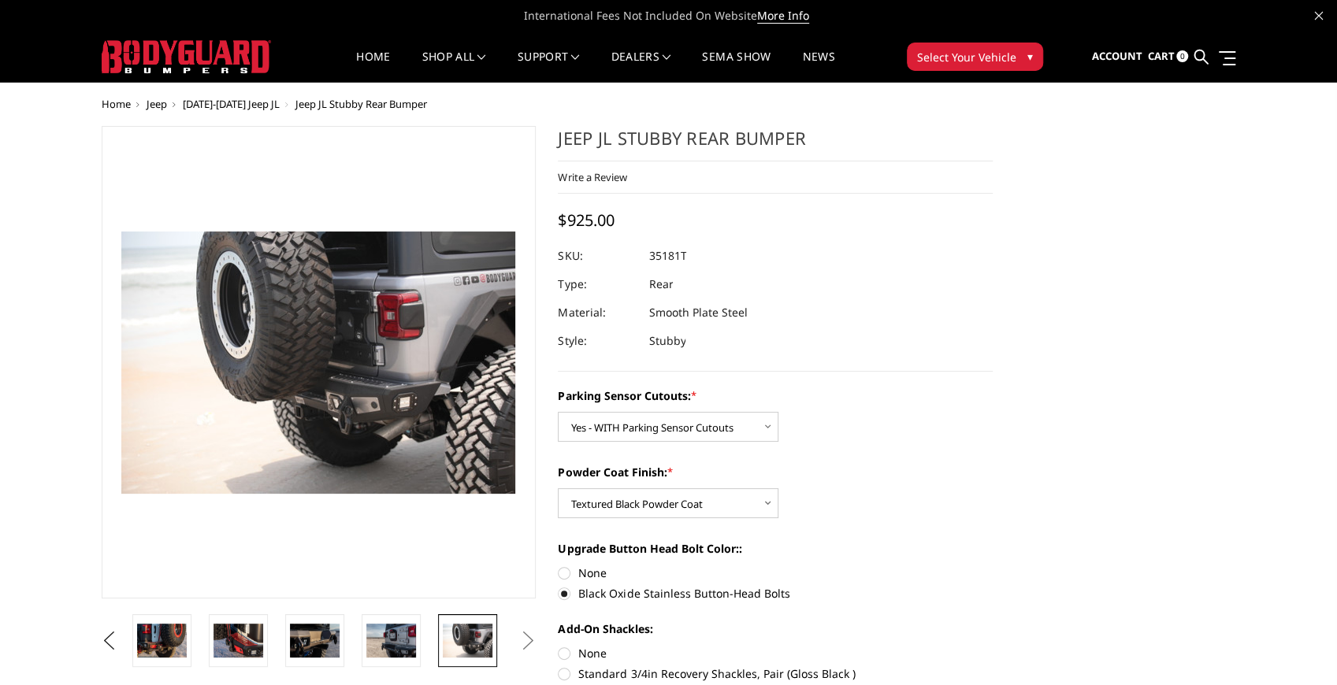
click at [519, 640] on button "Next" at bounding box center [528, 641] width 24 height 24
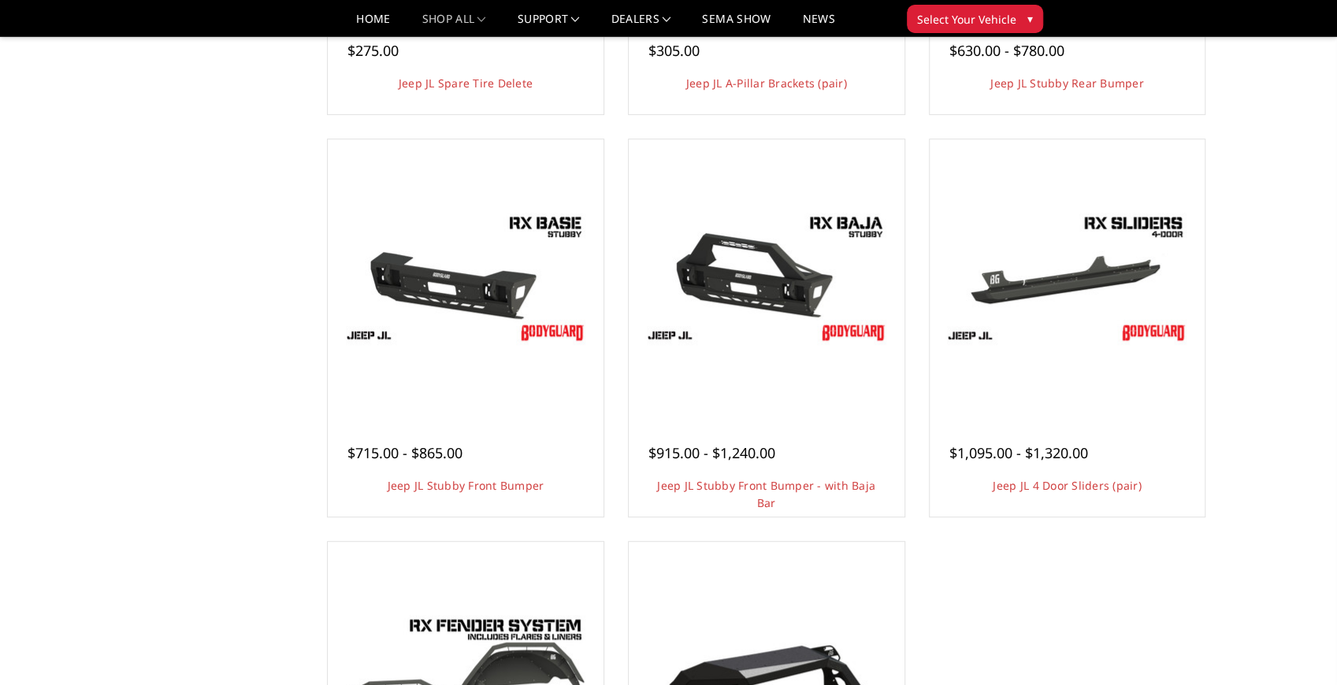
scroll to position [420, 0]
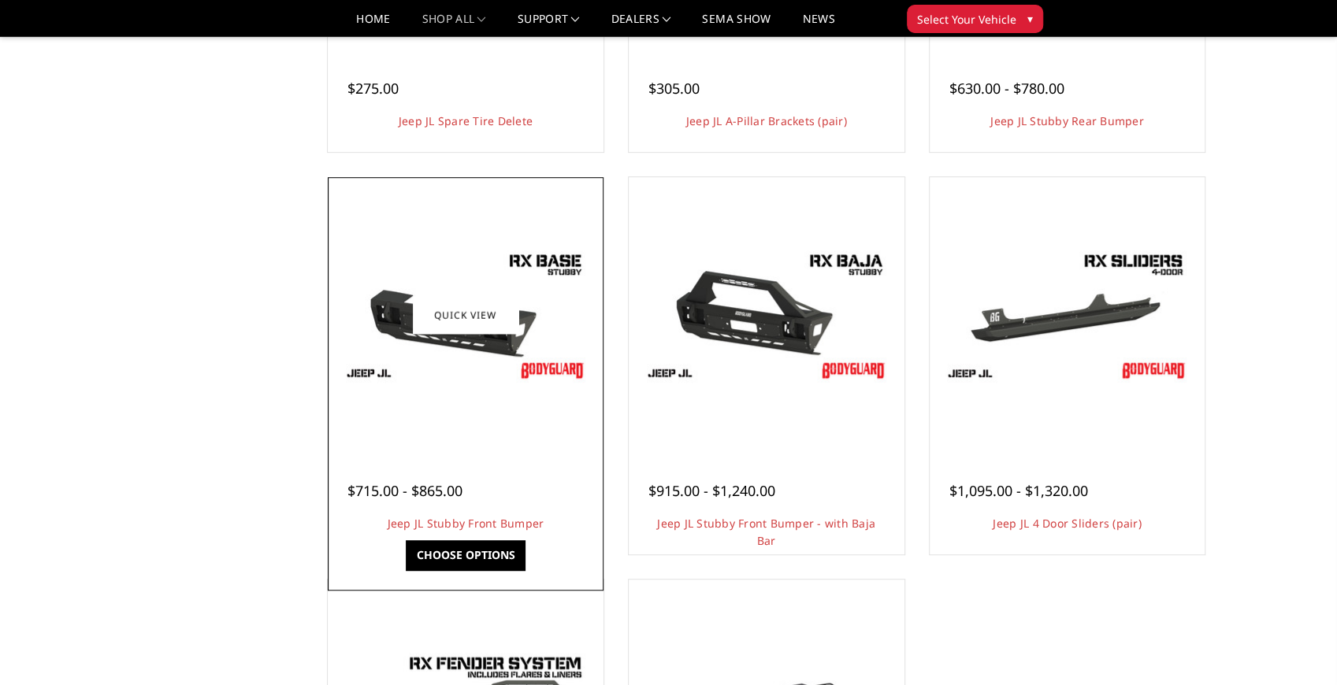
click at [500, 408] on div at bounding box center [466, 315] width 268 height 268
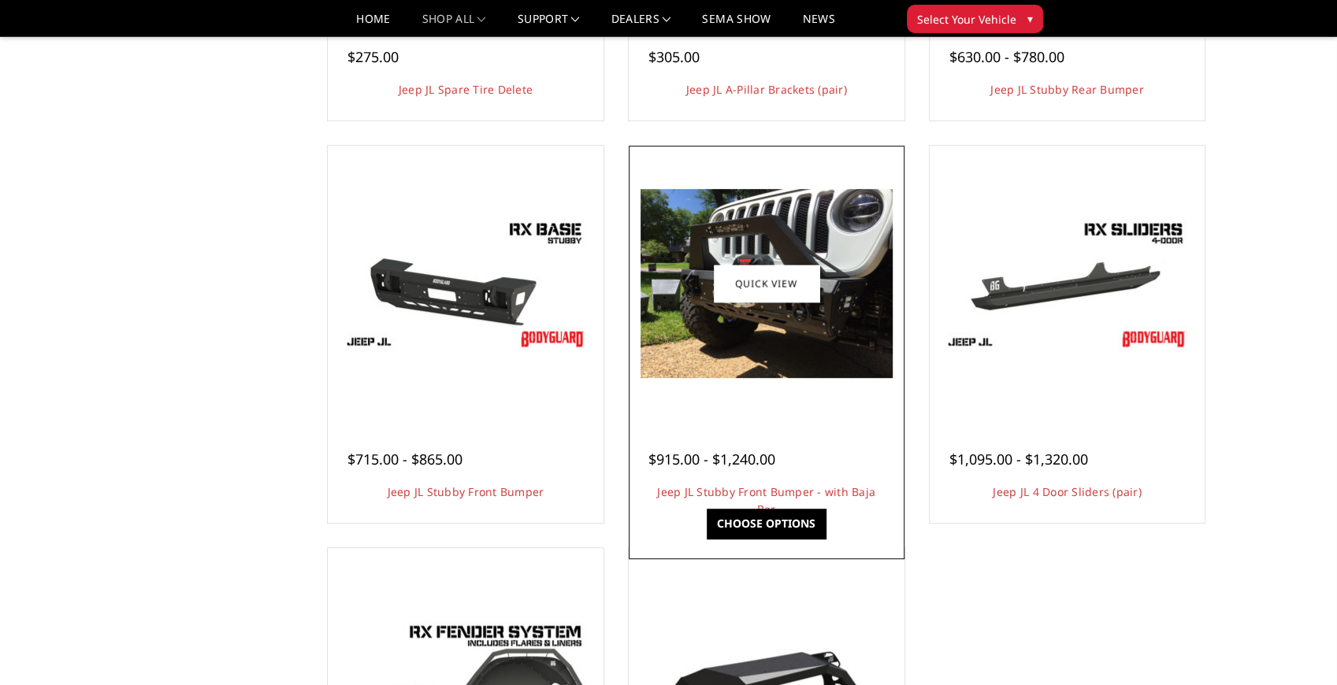
click at [807, 346] on img at bounding box center [767, 283] width 252 height 189
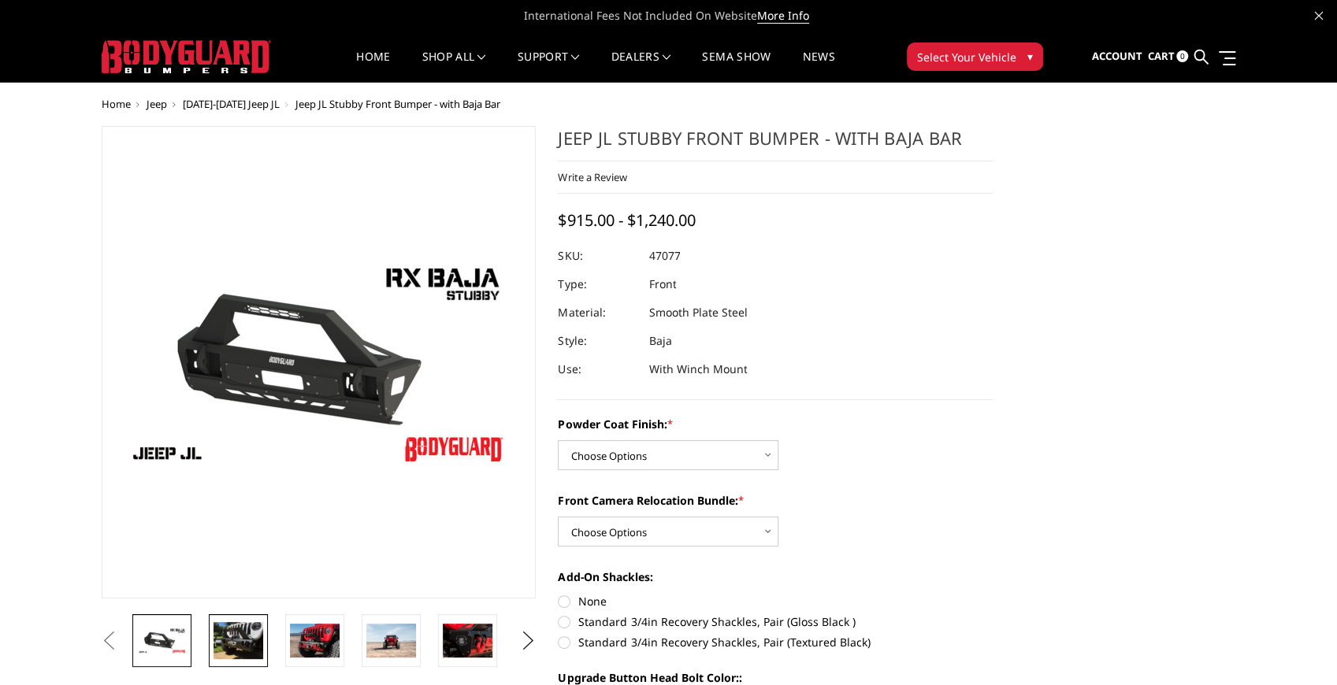
click at [232, 651] on img at bounding box center [239, 640] width 50 height 37
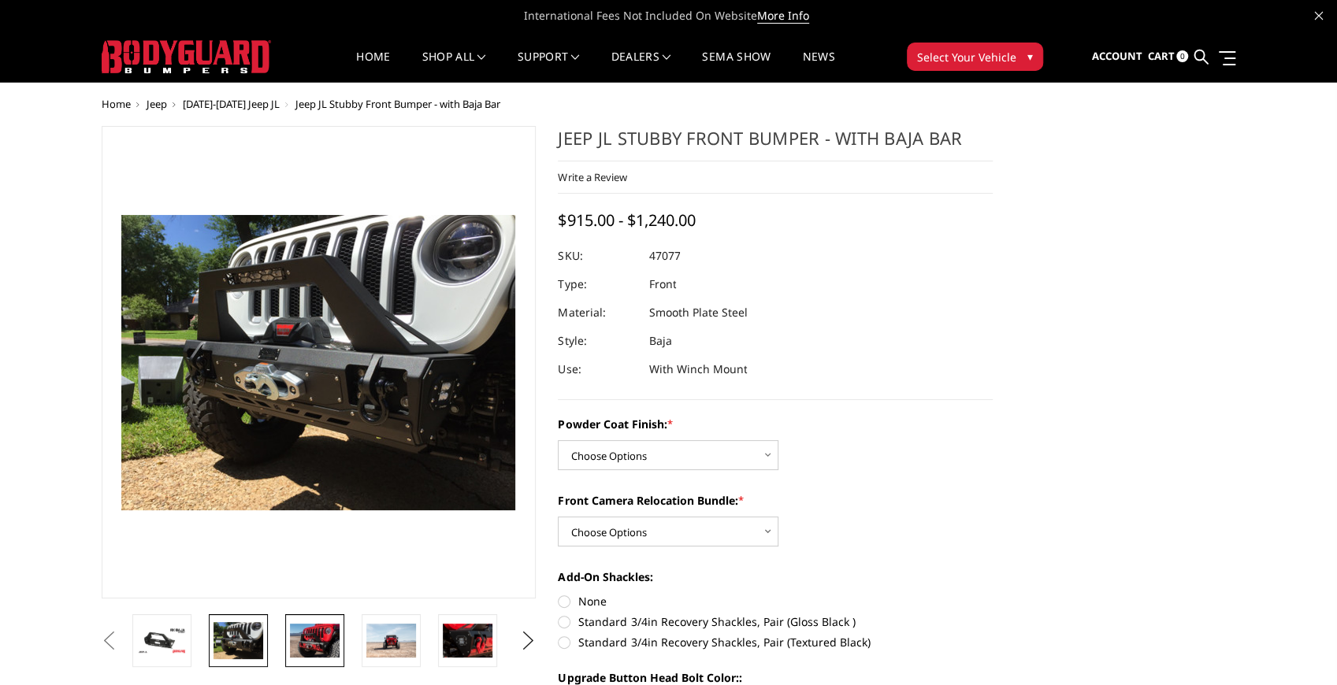
click at [294, 634] on img at bounding box center [315, 640] width 50 height 33
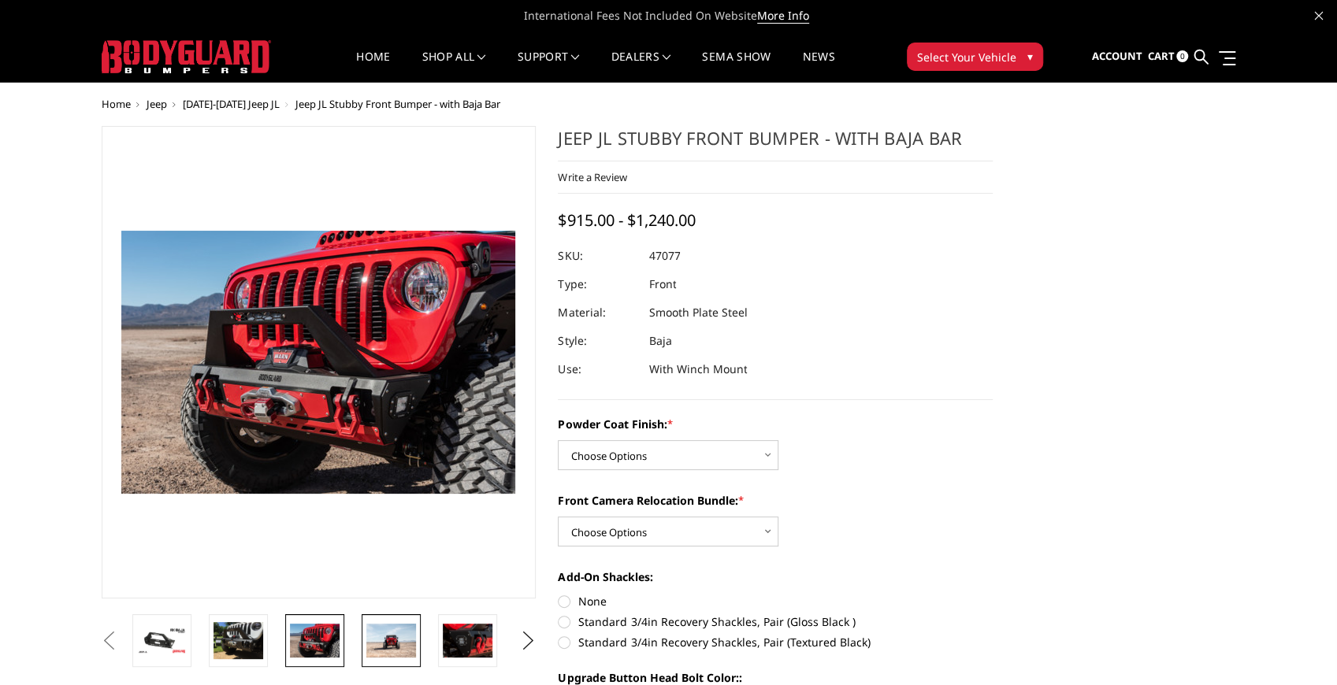
click at [376, 635] on img at bounding box center [391, 640] width 50 height 33
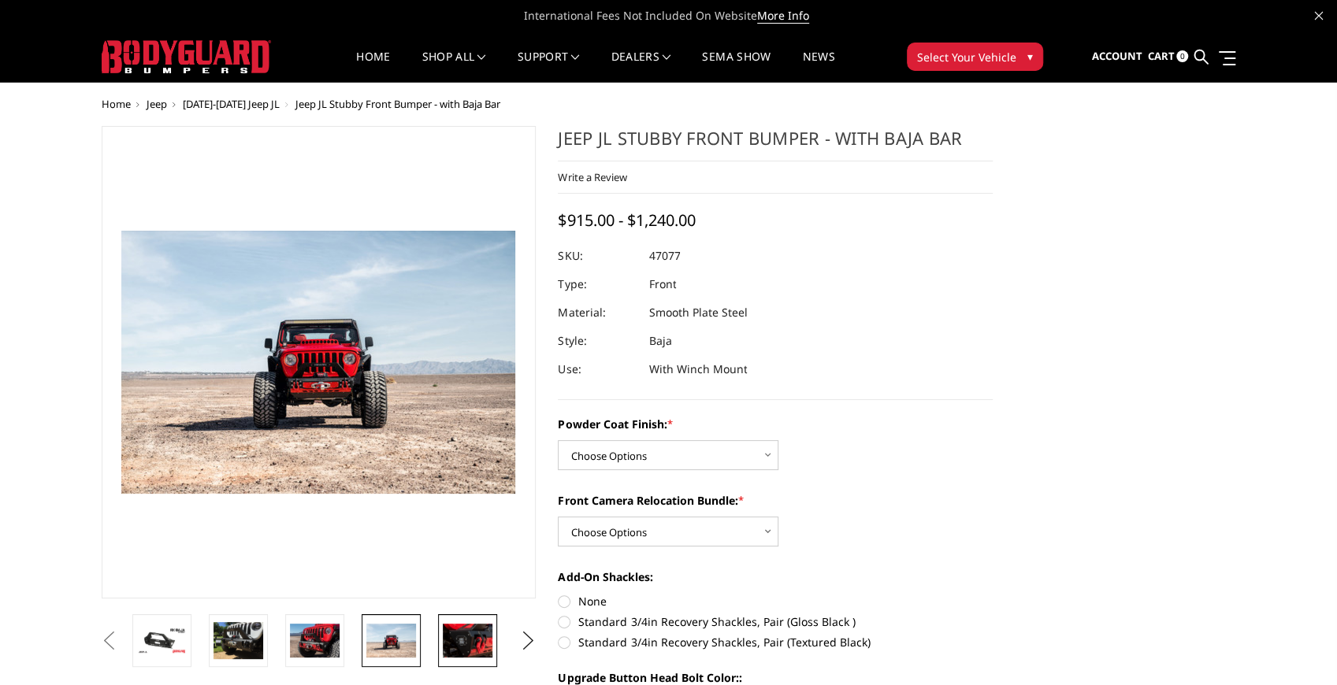
click at [440, 634] on link at bounding box center [467, 641] width 59 height 53
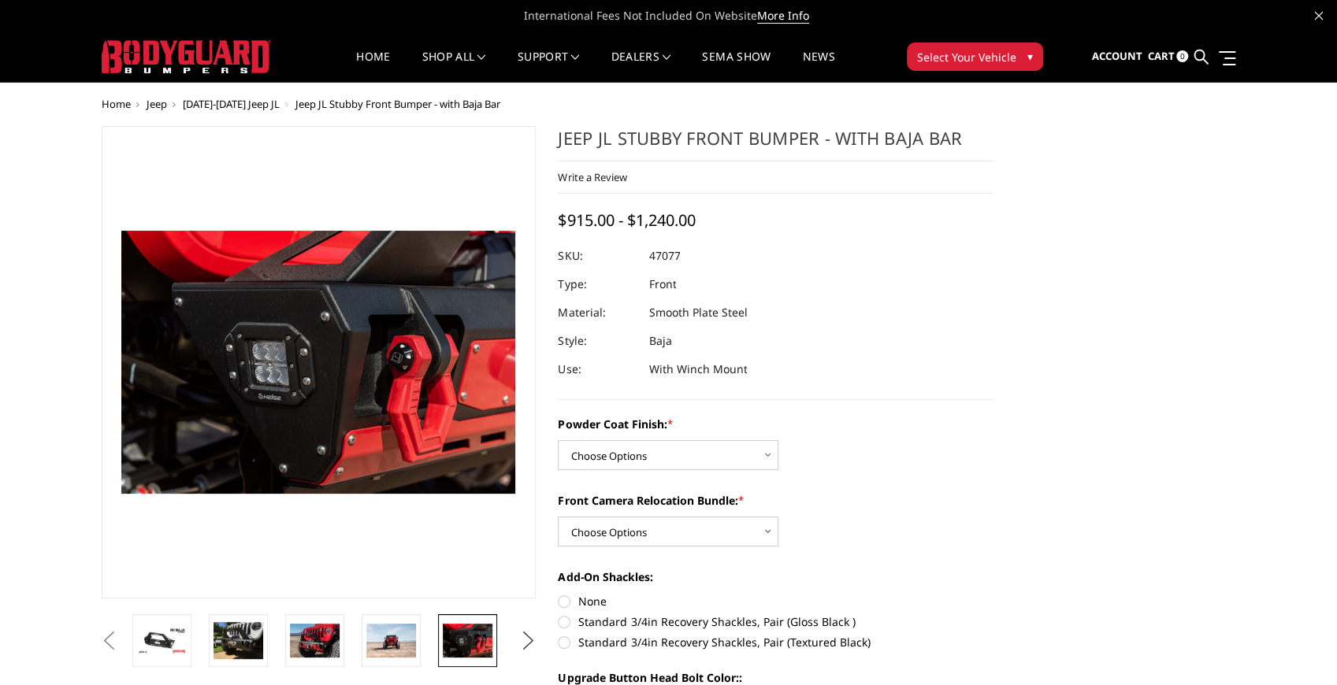
click at [525, 640] on button "Next" at bounding box center [528, 641] width 24 height 24
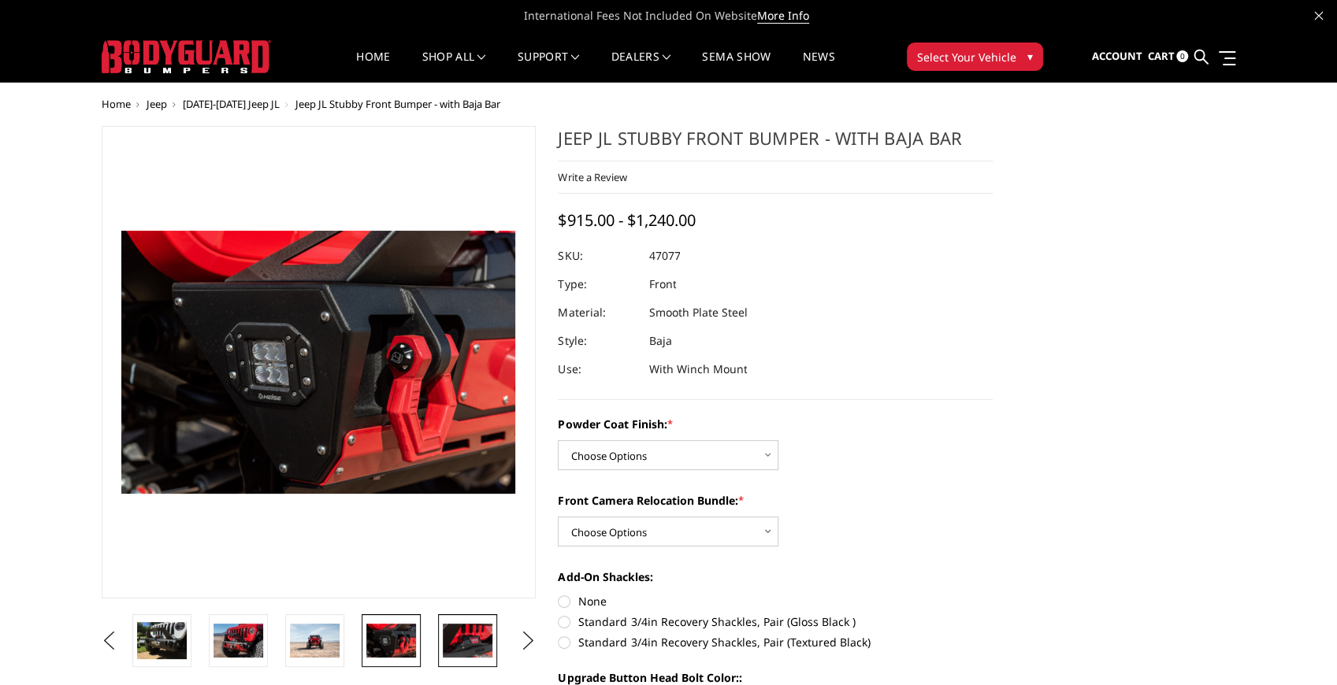
click at [463, 643] on img at bounding box center [468, 640] width 50 height 33
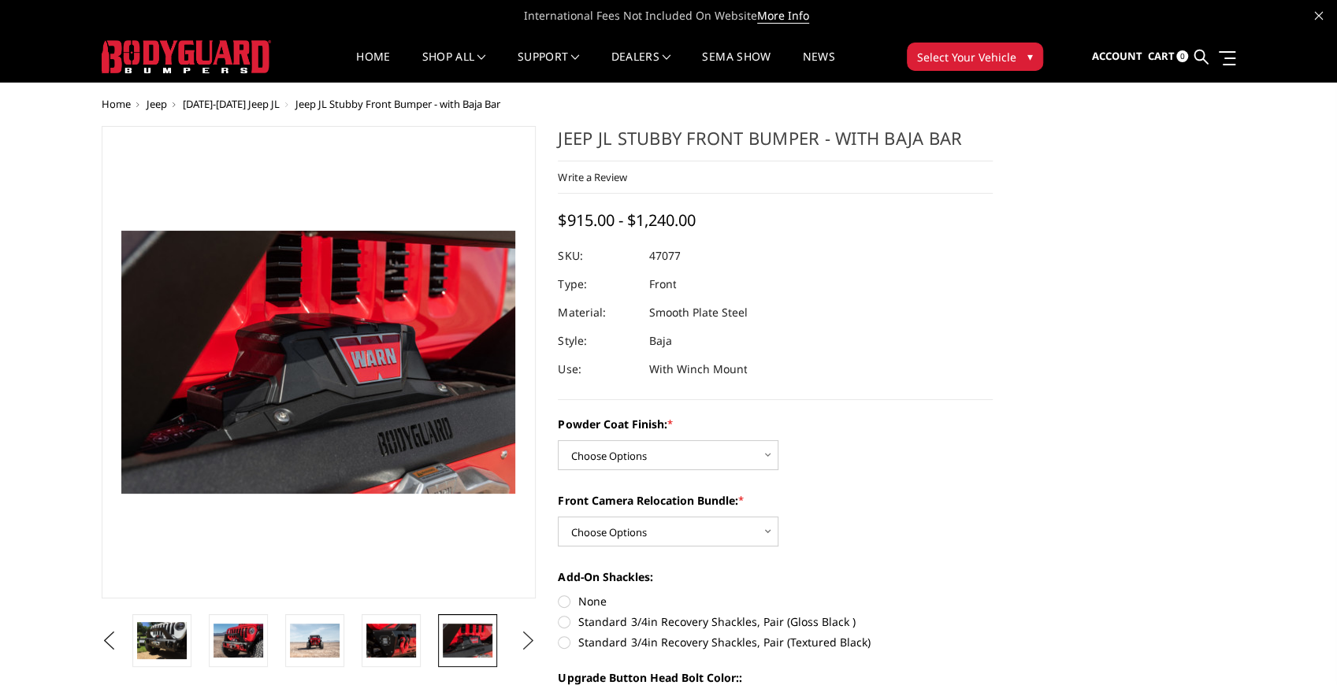
click at [517, 640] on button "Next" at bounding box center [528, 641] width 24 height 24
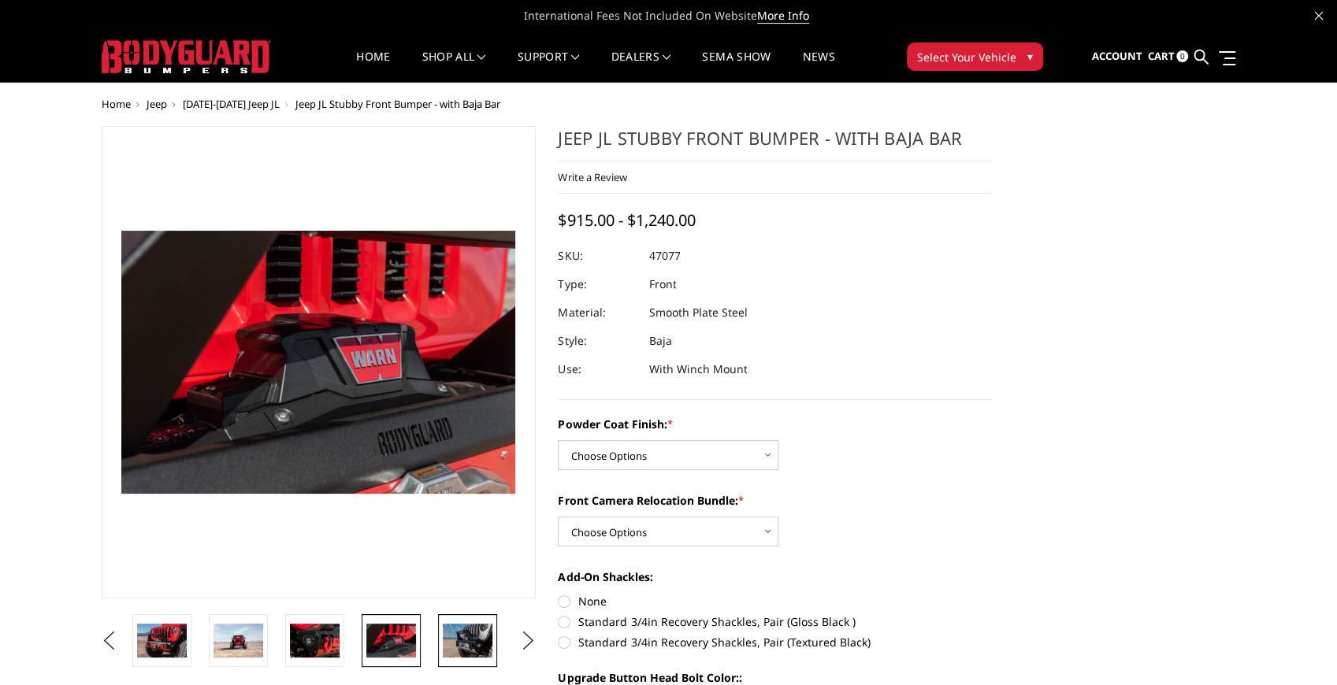
click at [455, 641] on img at bounding box center [468, 640] width 50 height 33
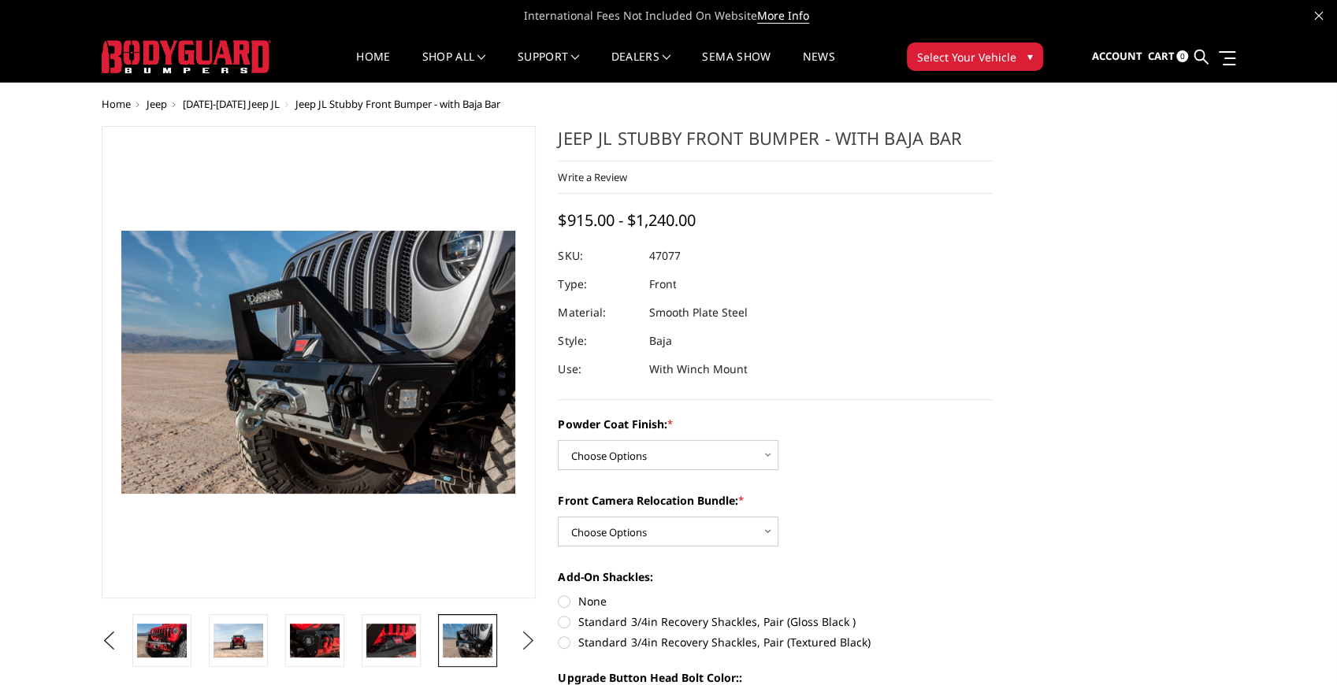
click at [528, 638] on button "Next" at bounding box center [528, 641] width 24 height 24
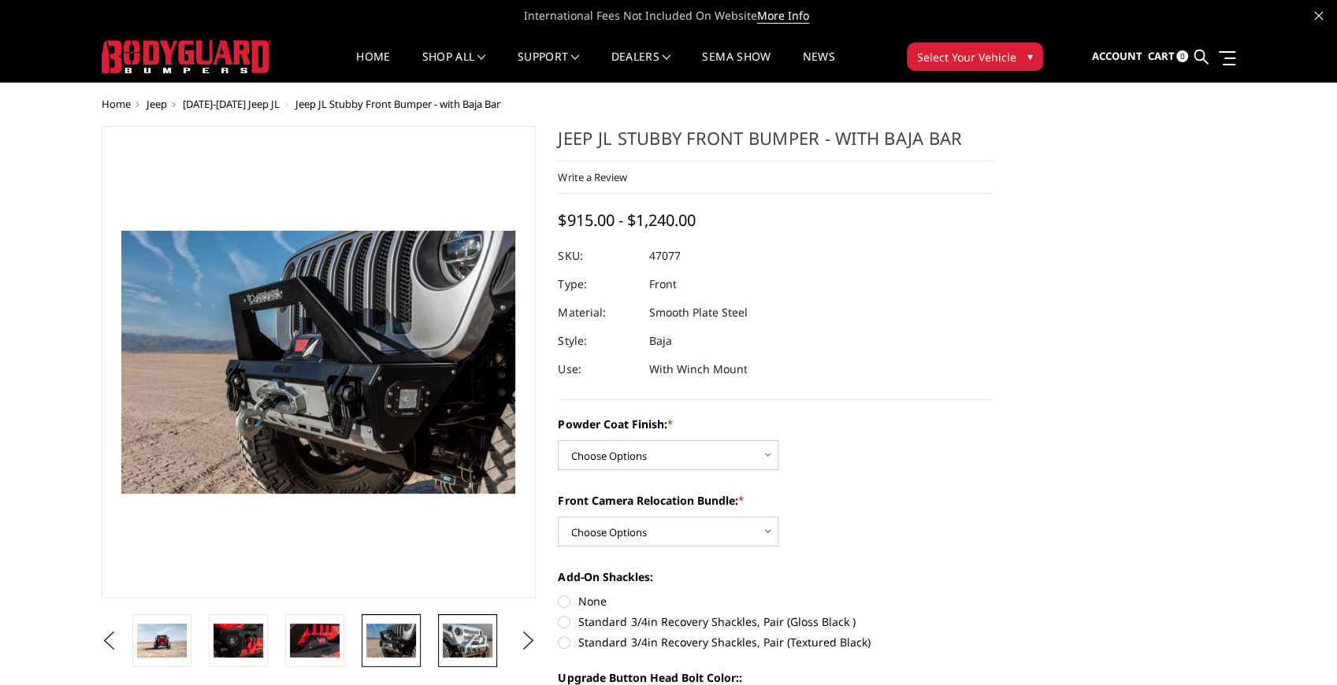
click at [468, 635] on img at bounding box center [468, 640] width 50 height 33
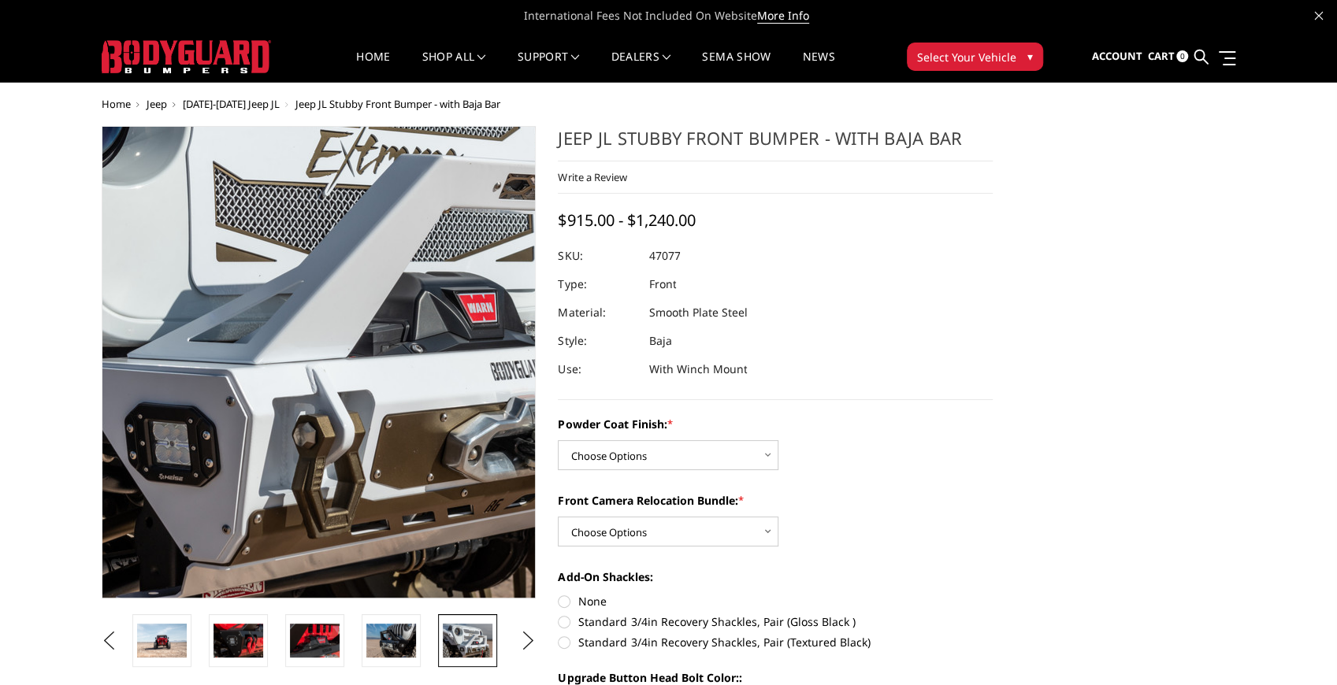
drag, startPoint x: 342, startPoint y: 588, endPoint x: 355, endPoint y: 585, distance: 13.6
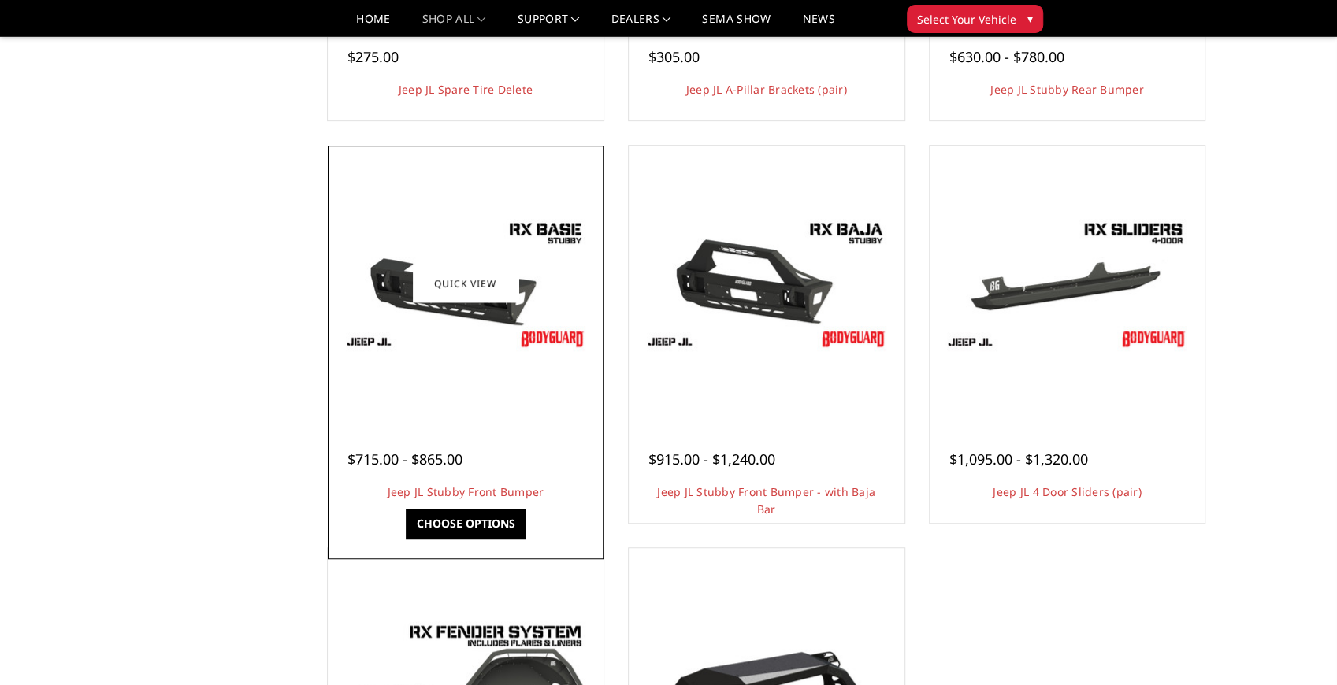
click at [519, 345] on img at bounding box center [466, 284] width 252 height 142
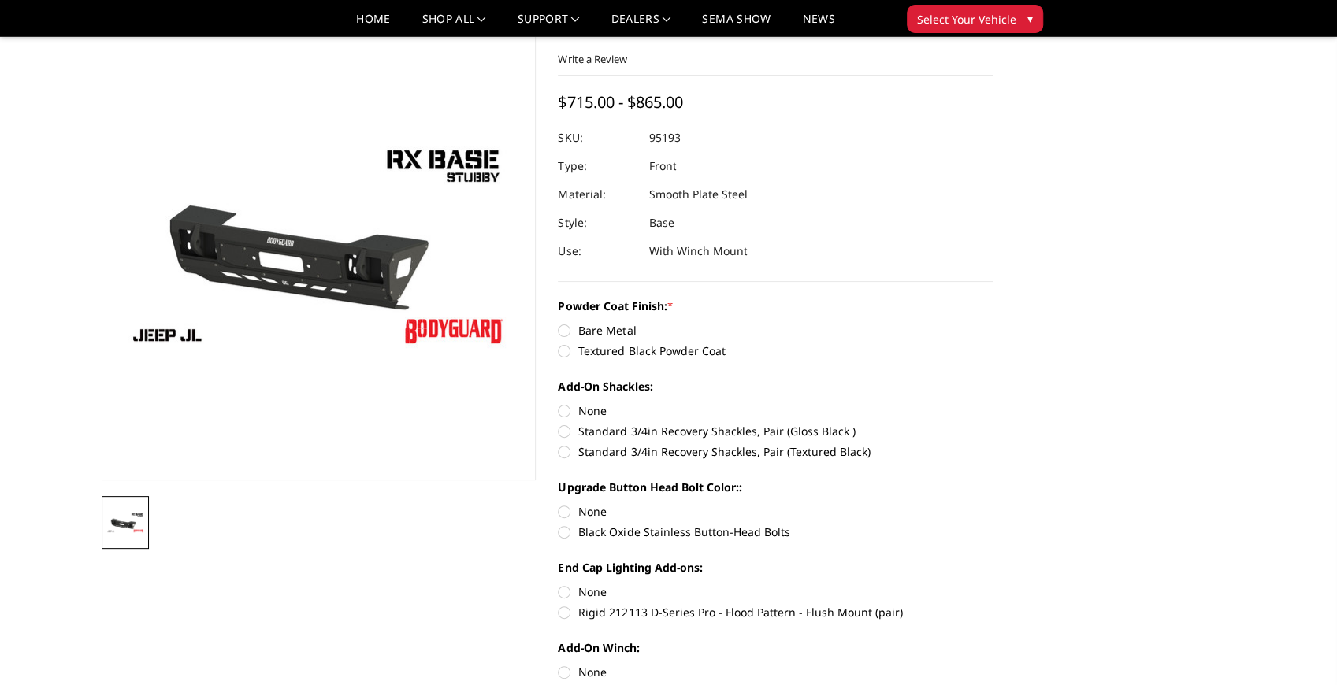
scroll to position [262, 0]
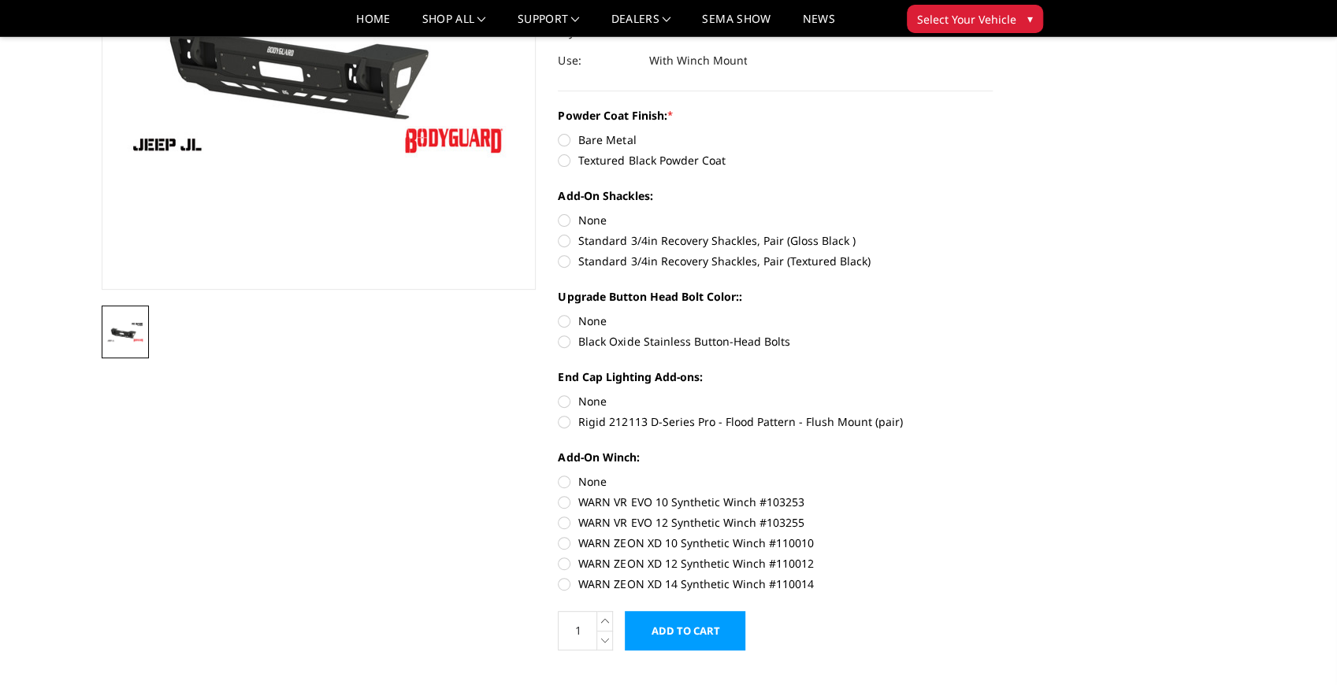
click at [581, 419] on label "Rigid 212113 D-Series Pro - Flood Pattern - Flush Mount (pair)" at bounding box center [775, 422] width 435 height 17
click at [993, 394] on input "Rigid 212113 D-Series Pro - Flood Pattern - Flush Mount (pair)" at bounding box center [993, 393] width 1 height 1
radio input "true"
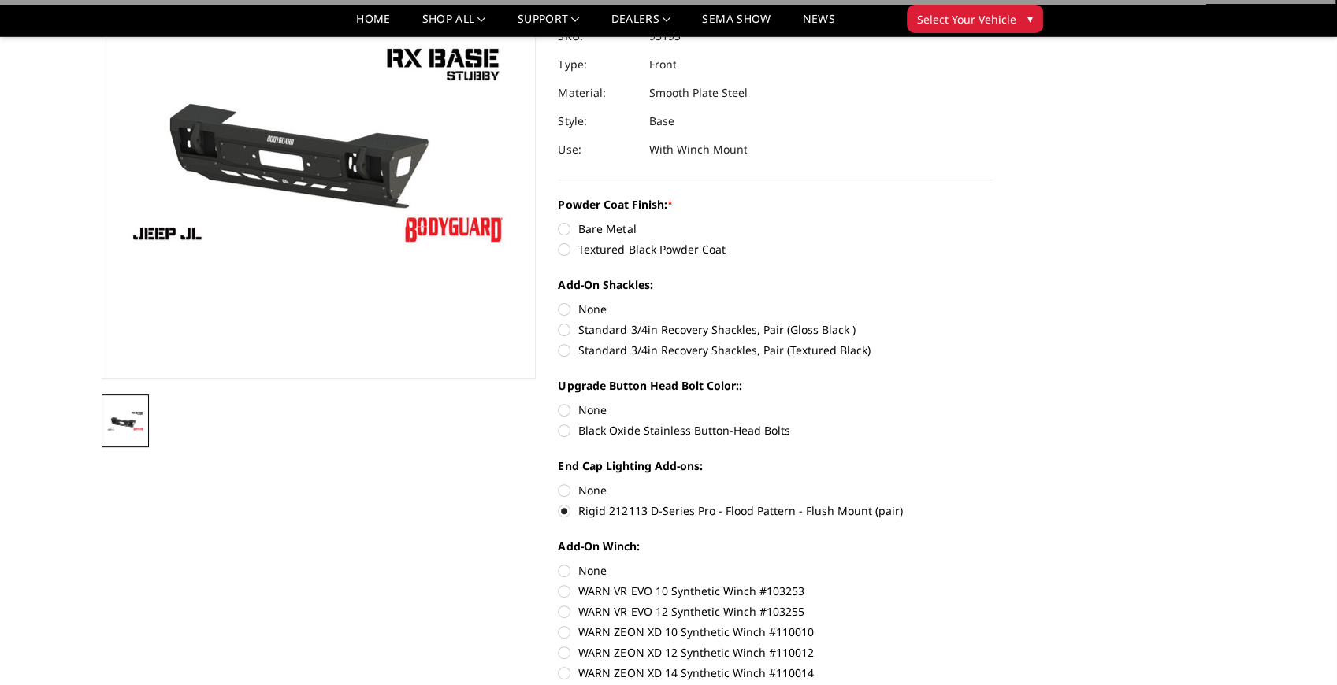
scroll to position [158, 0]
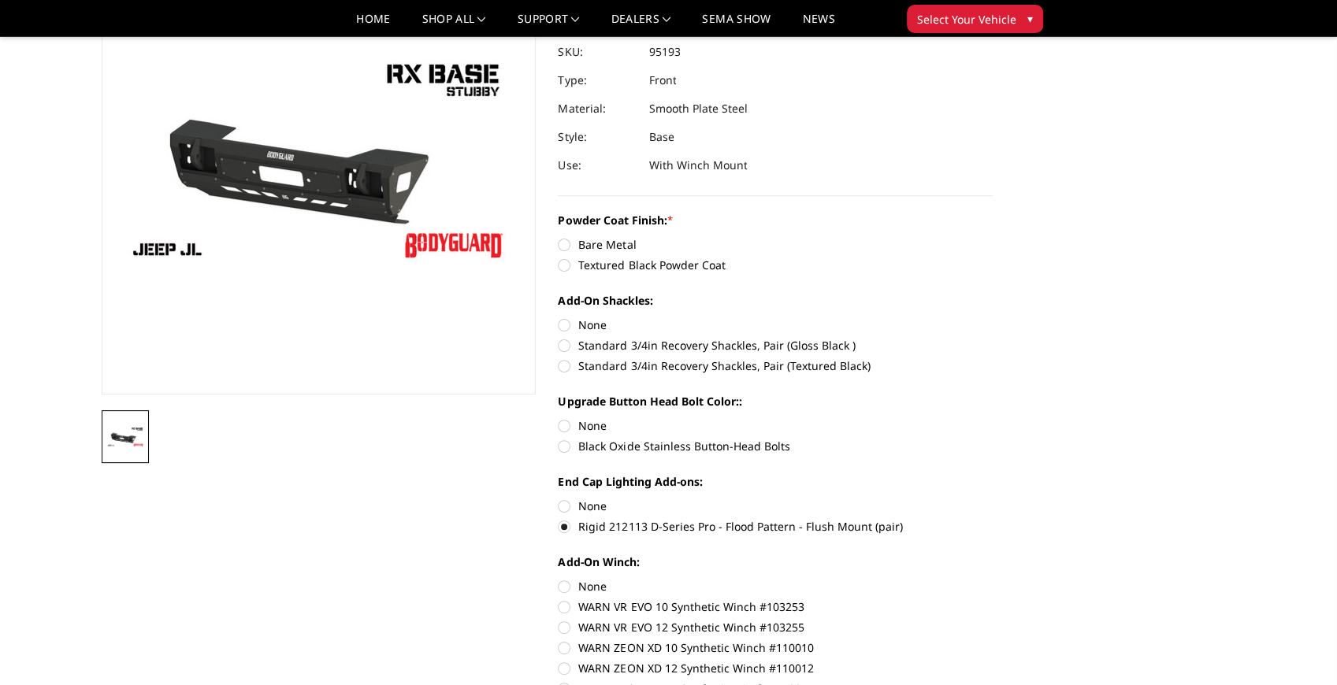
click at [564, 446] on label "Black Oxide Stainless Button-Head Bolts" at bounding box center [775, 446] width 435 height 17
click at [993, 418] on input "Black Oxide Stainless Button-Head Bolts" at bounding box center [993, 418] width 1 height 1
radio input "true"
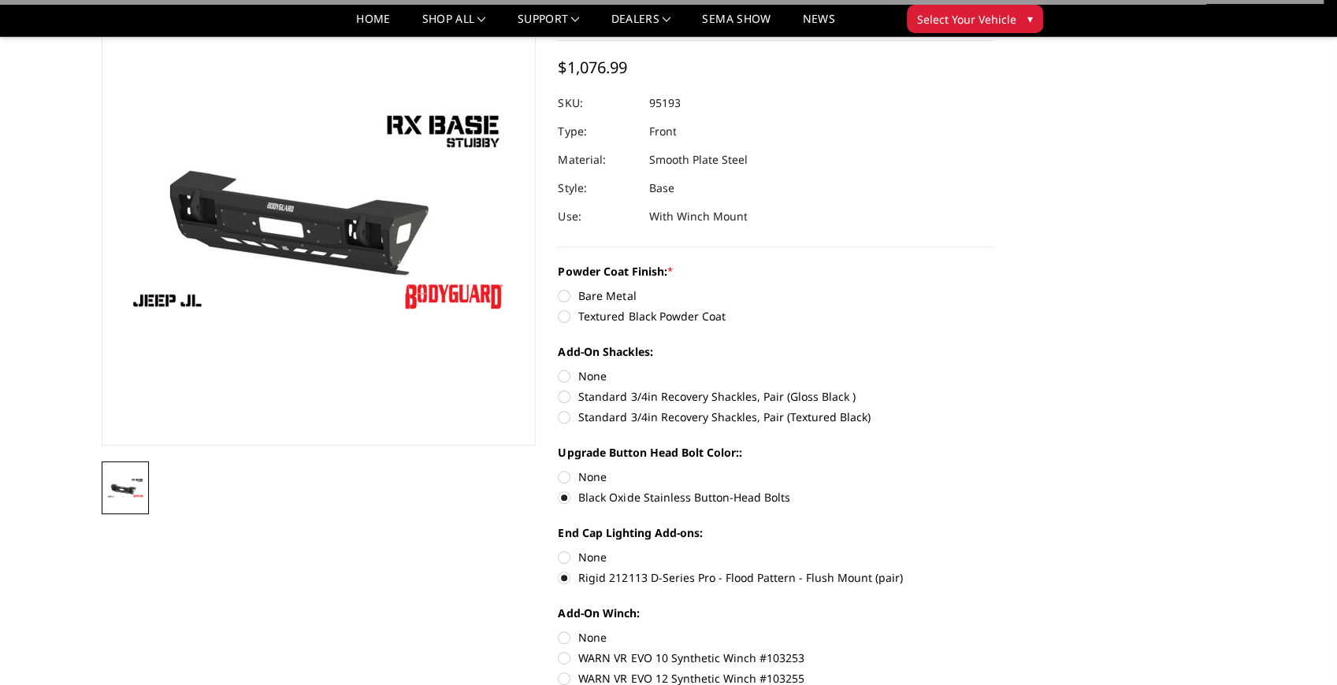
scroll to position [105, 0]
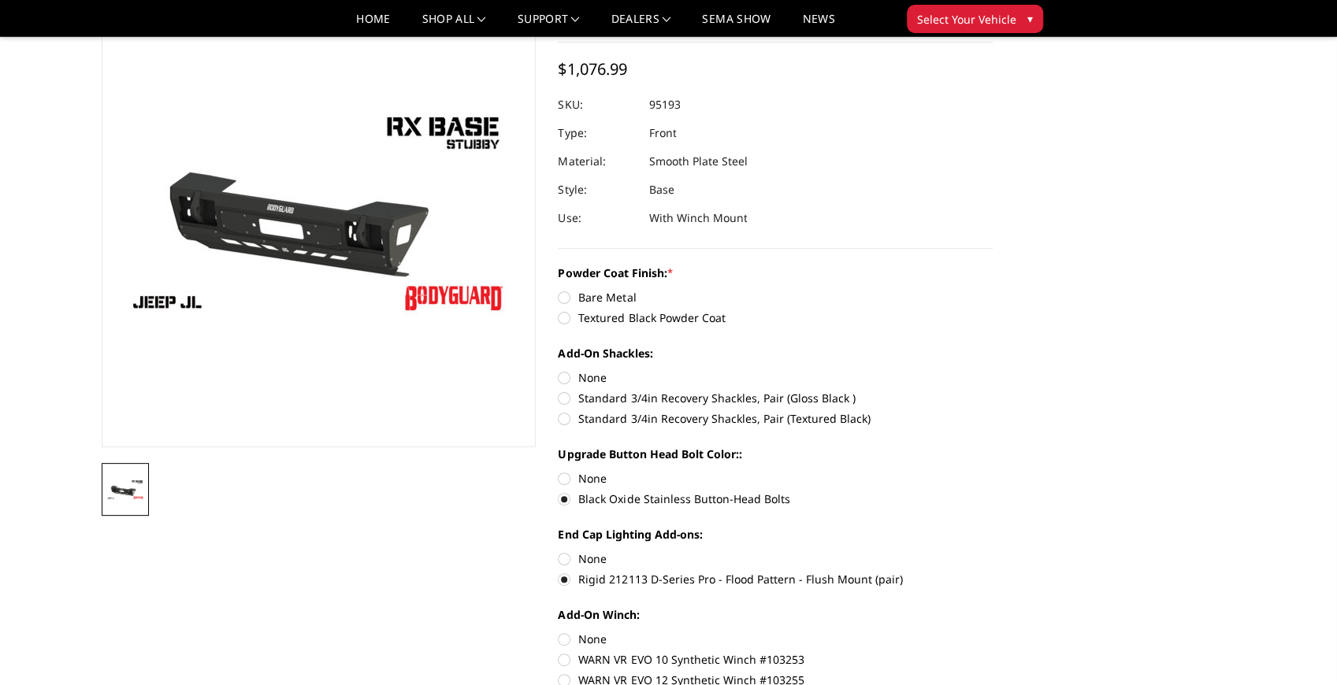
click at [573, 425] on label "Standard 3/4in Recovery Shackles, Pair (Textured Black)" at bounding box center [775, 418] width 435 height 17
click at [993, 391] on input "Standard 3/4in Recovery Shackles, Pair (Textured Black)" at bounding box center [993, 390] width 1 height 1
radio input "true"
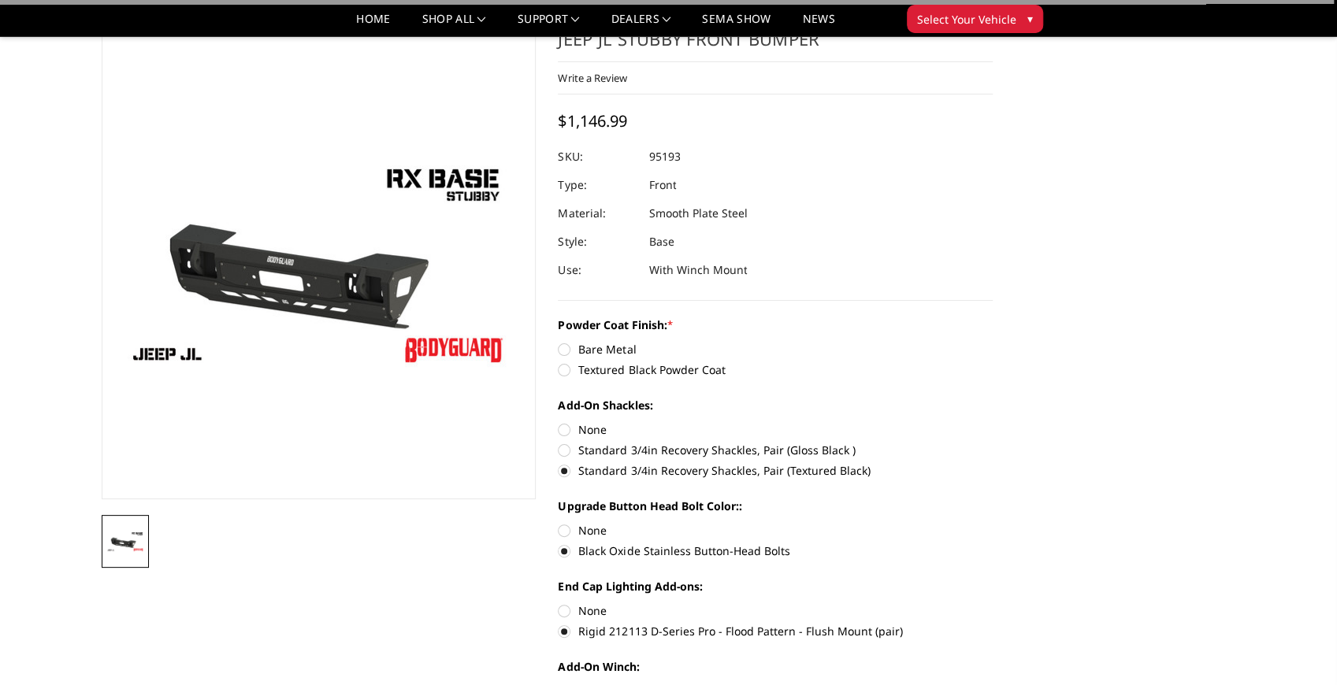
scroll to position [52, 0]
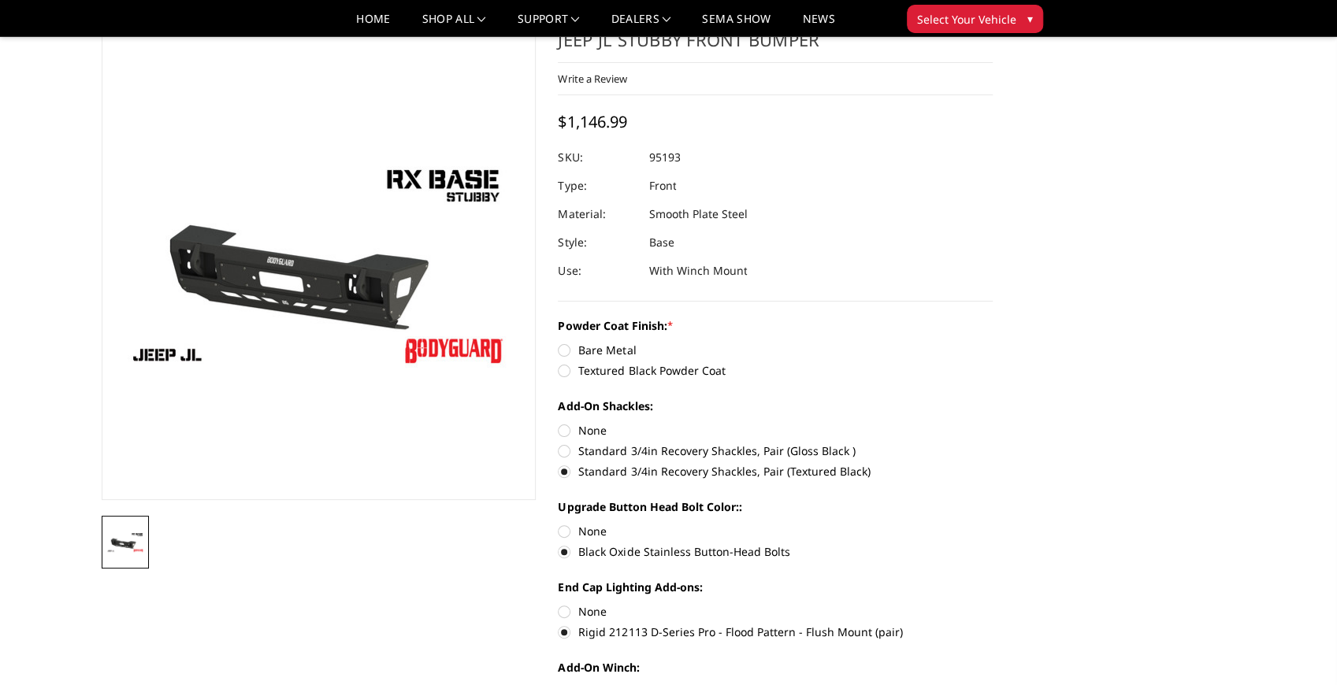
click at [574, 373] on label "Textured Black Powder Coat" at bounding box center [775, 370] width 435 height 17
click at [993, 343] on input "Textured Black Powder Coat" at bounding box center [993, 342] width 1 height 1
radio input "true"
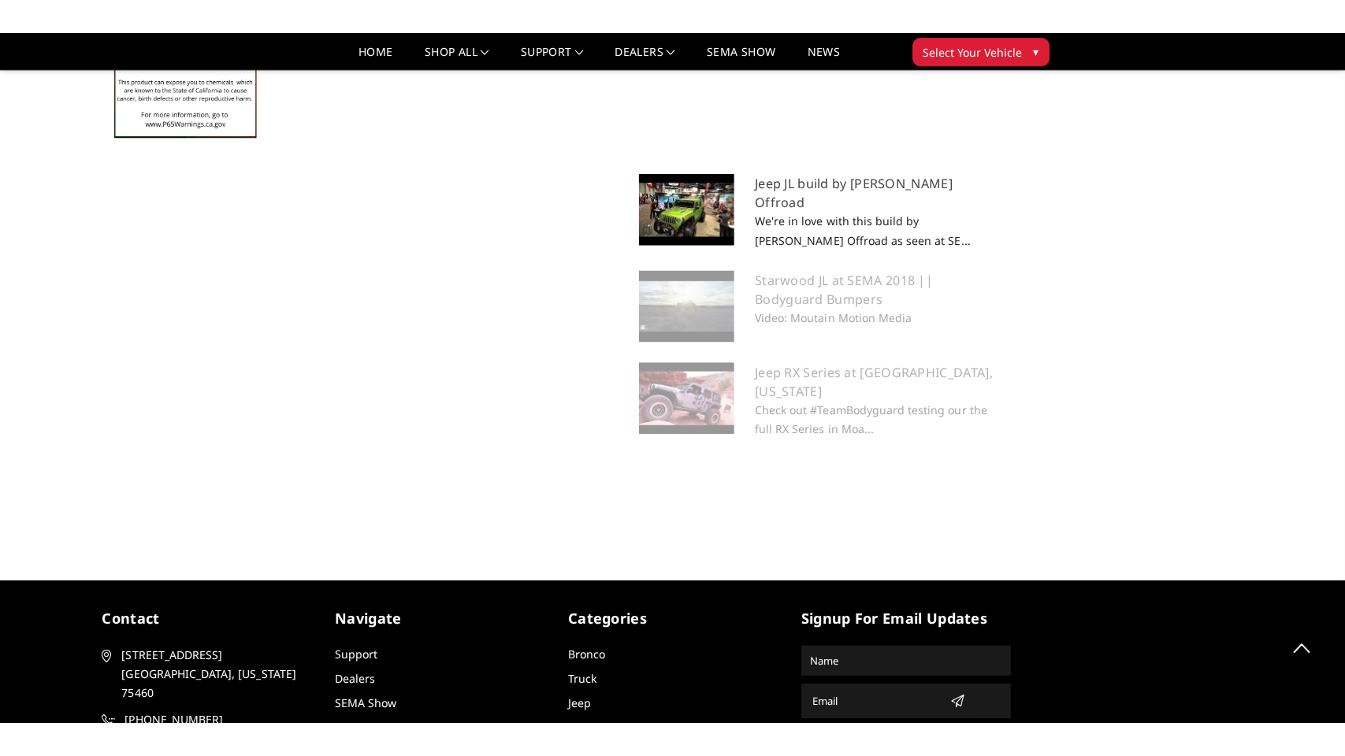
scroll to position [1576, 0]
